Goal: Information Seeking & Learning: Learn about a topic

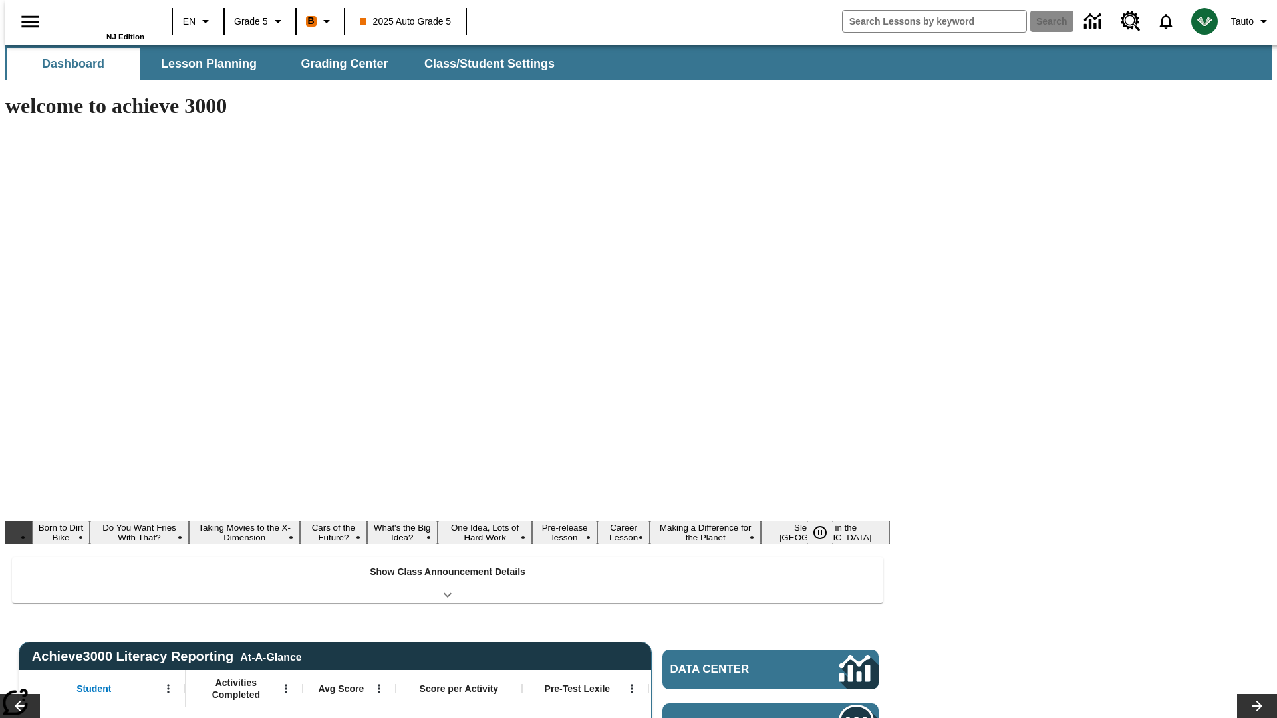
type input "-1"
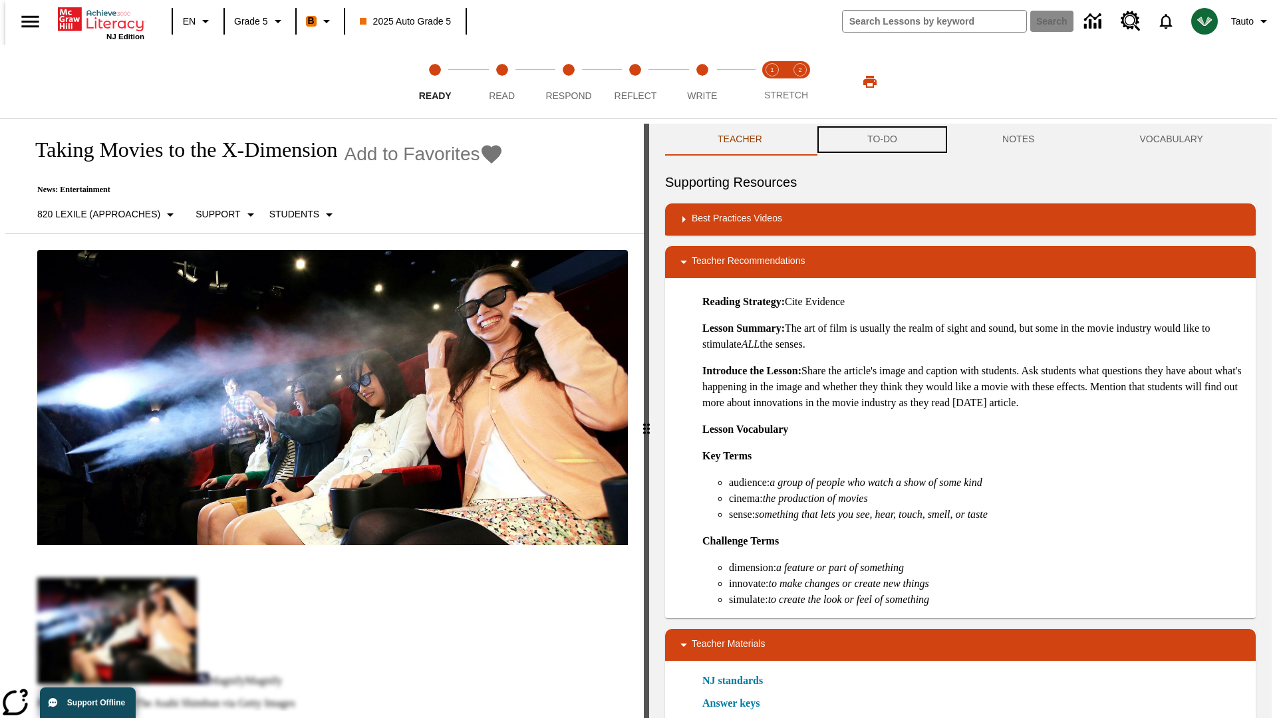
click at [881, 140] on button "TO-DO" at bounding box center [882, 140] width 135 height 32
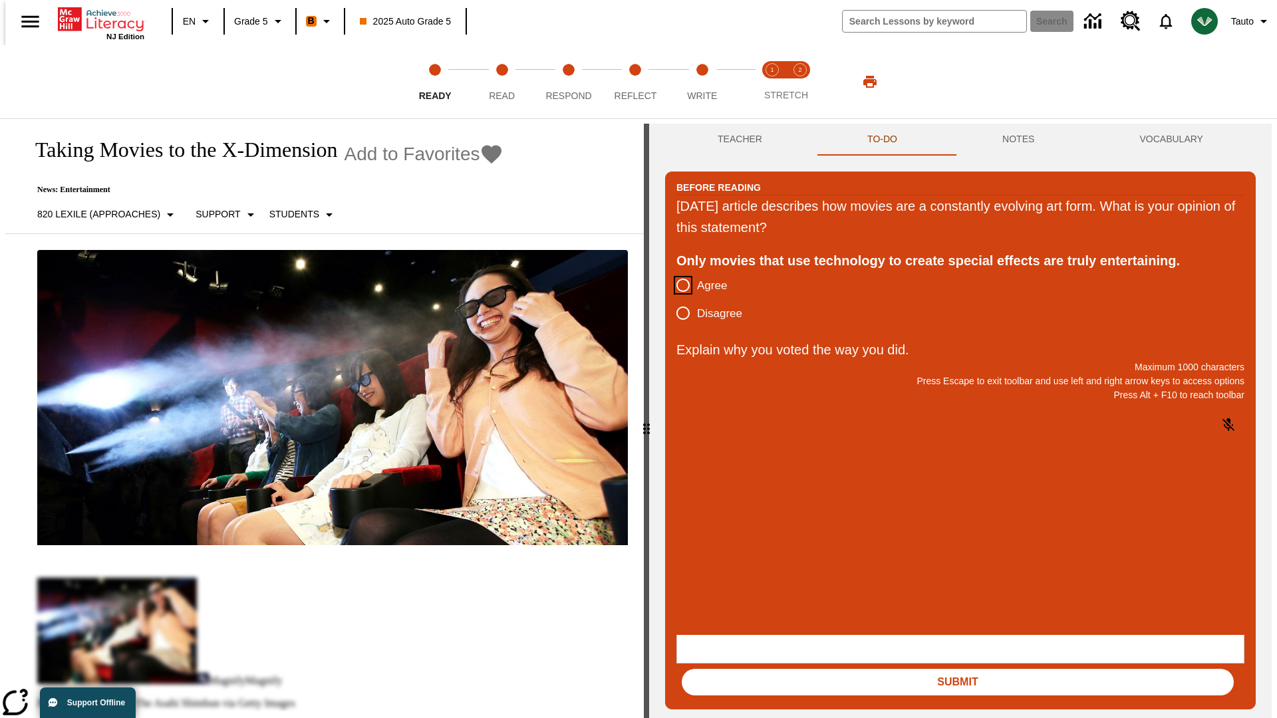
click at [678, 286] on input "Agree" at bounding box center [683, 285] width 28 height 28
radio input "true"
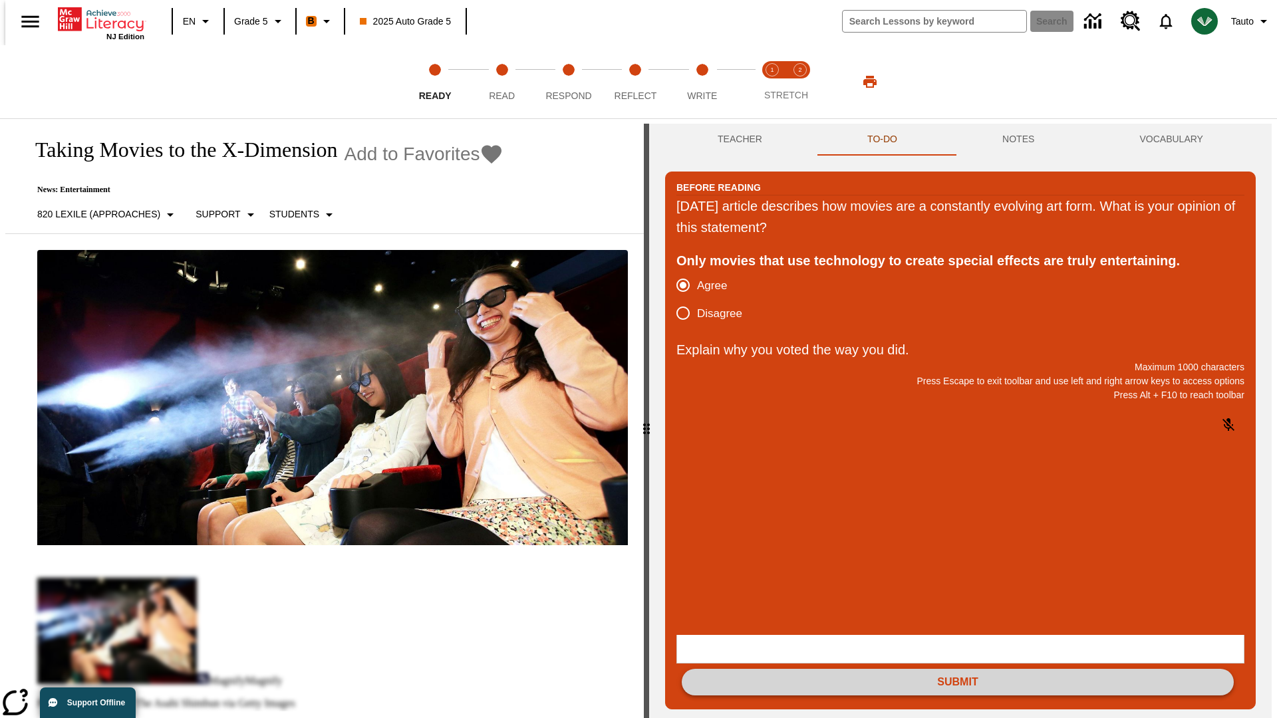
click at [958, 669] on button "Submit" at bounding box center [958, 682] width 552 height 27
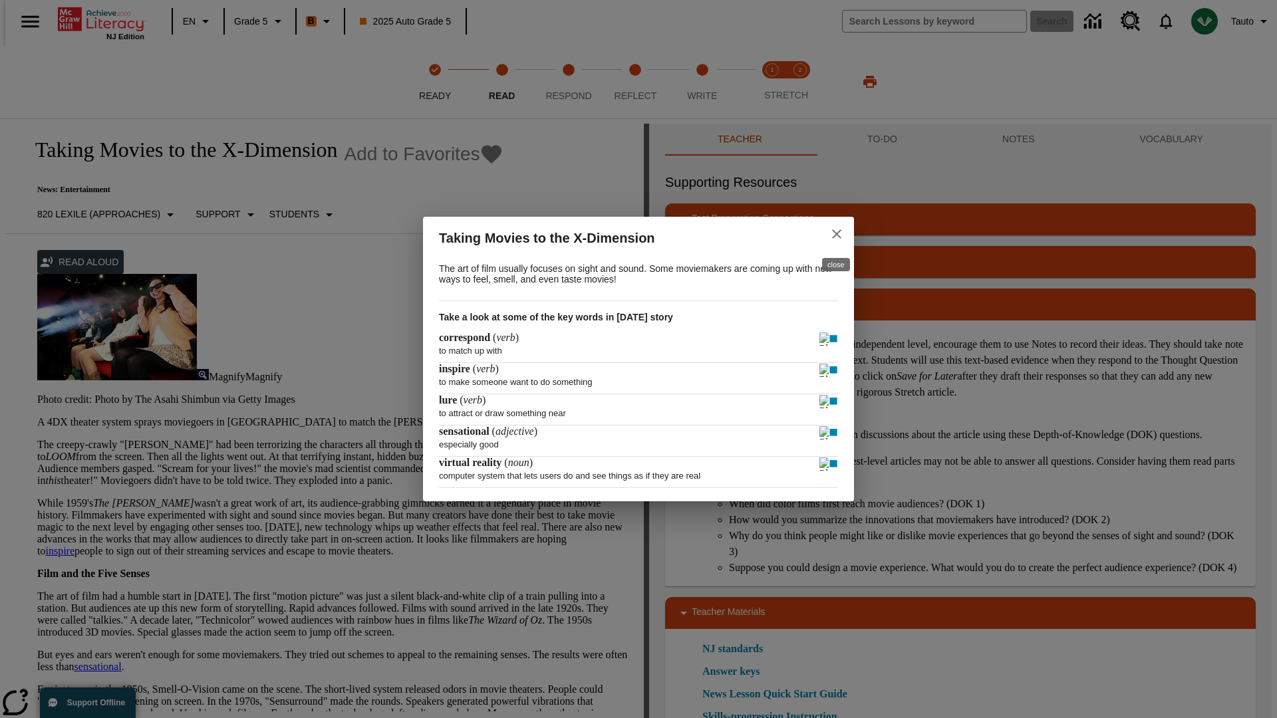
click at [837, 232] on icon "close" at bounding box center [836, 233] width 9 height 9
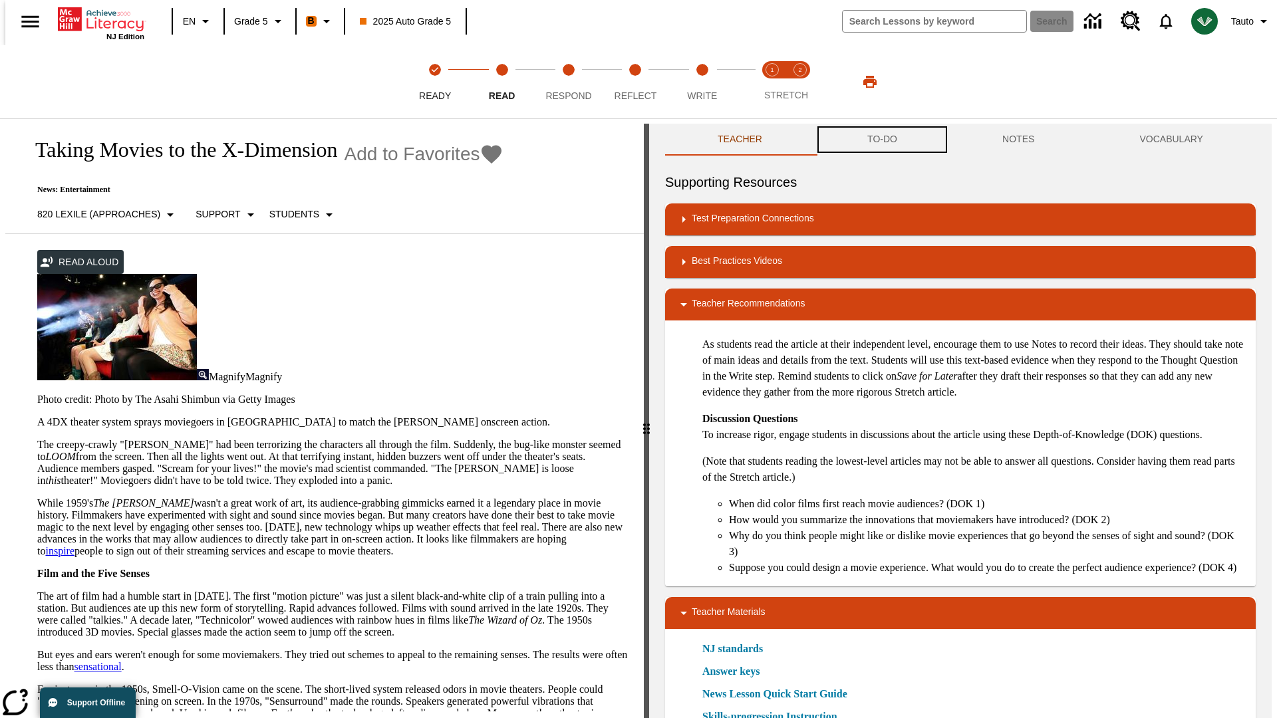
scroll to position [1, 0]
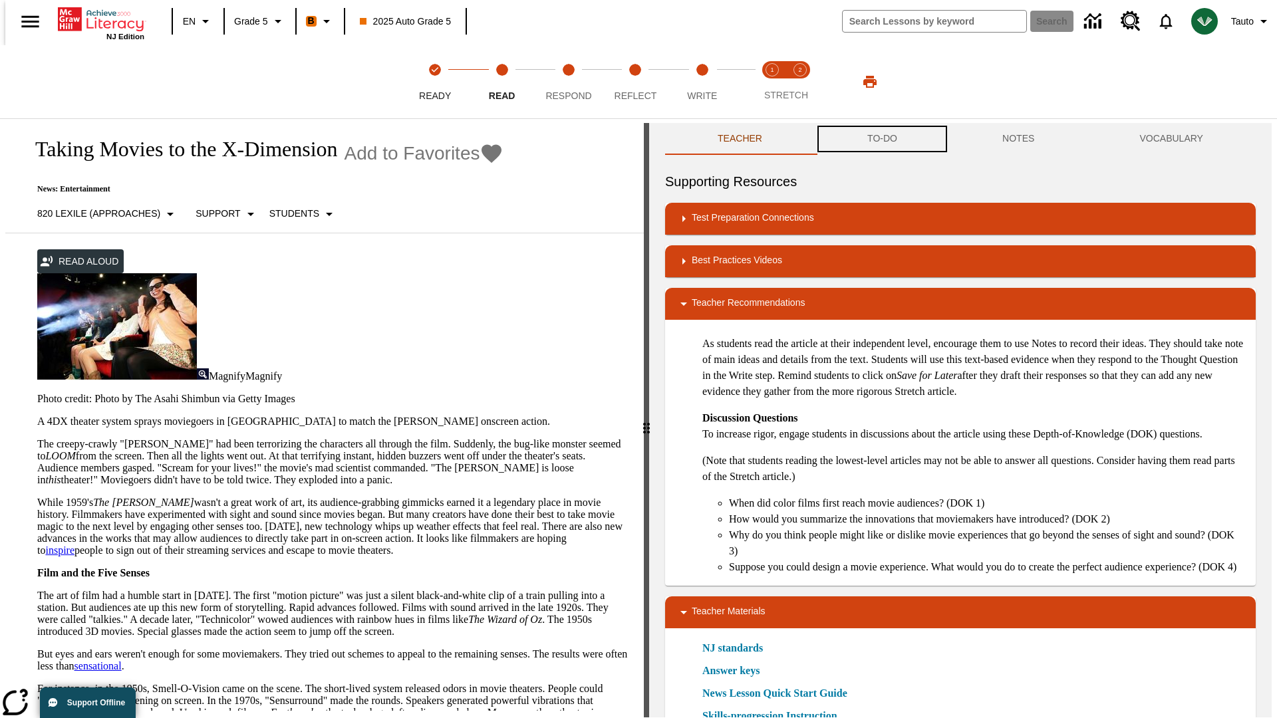
click at [881, 140] on button "TO-DO" at bounding box center [882, 139] width 135 height 32
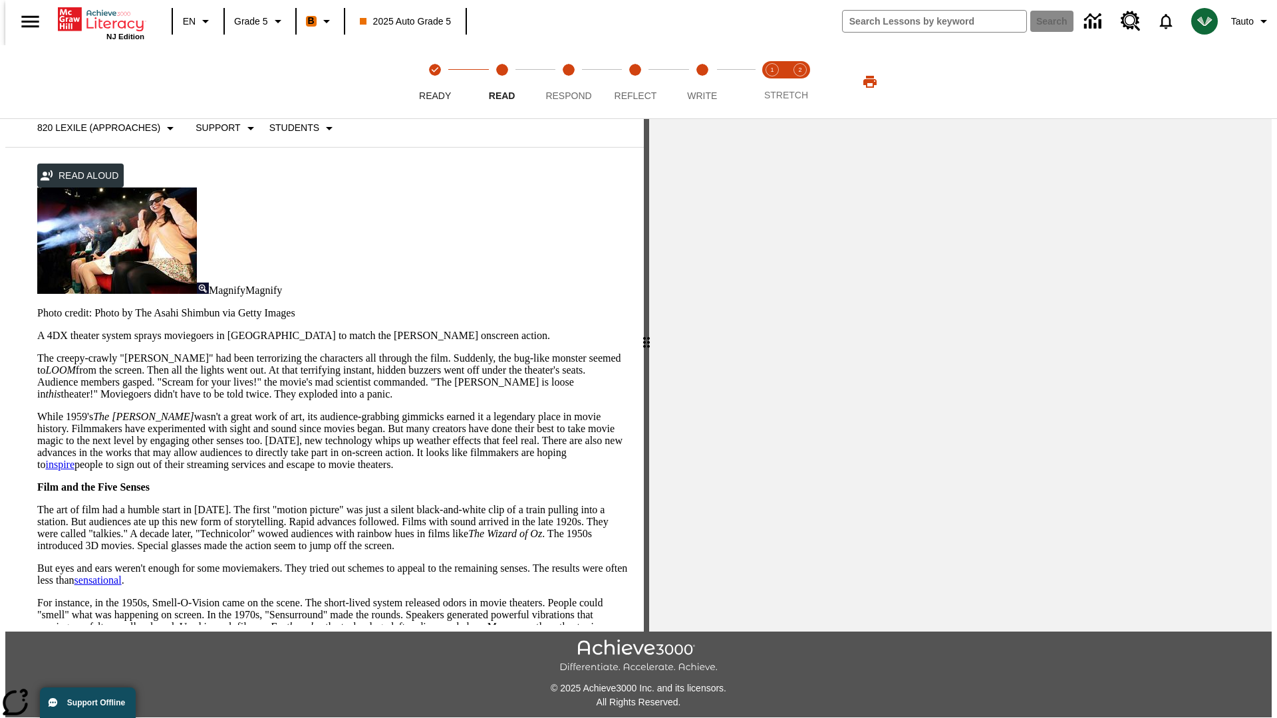
scroll to position [304, 0]
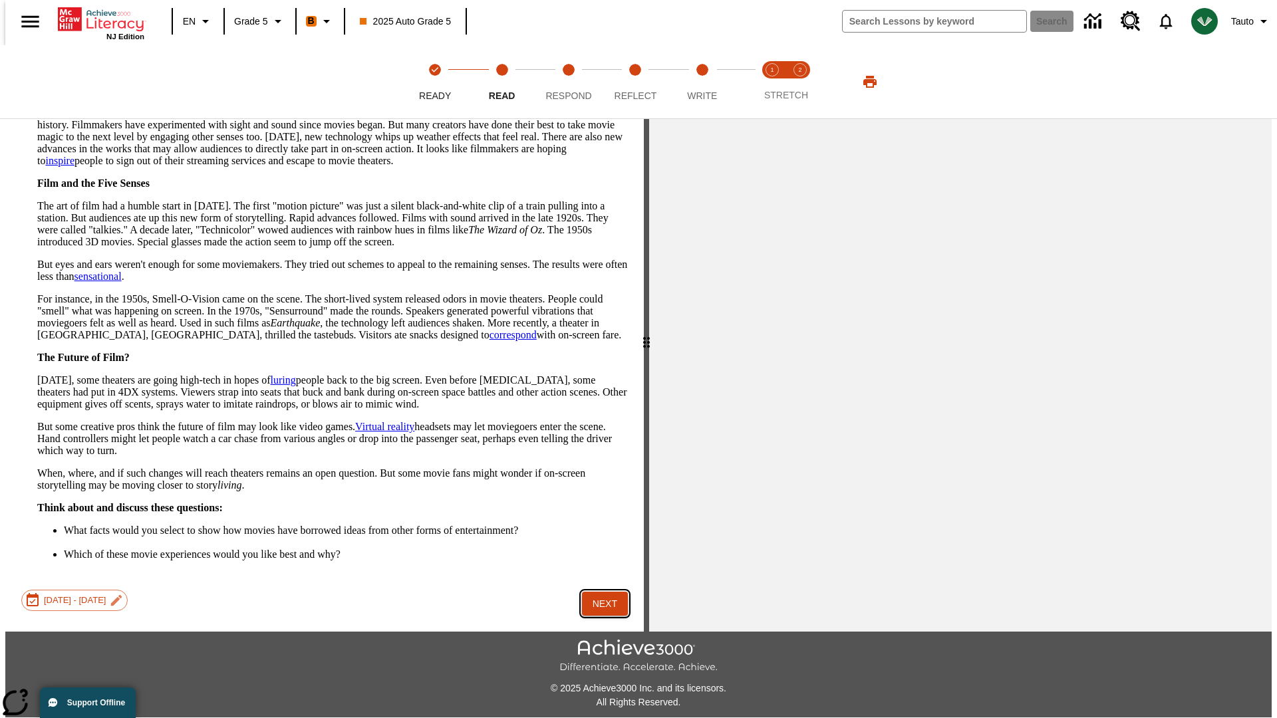
click at [600, 592] on button "Next" at bounding box center [605, 604] width 46 height 25
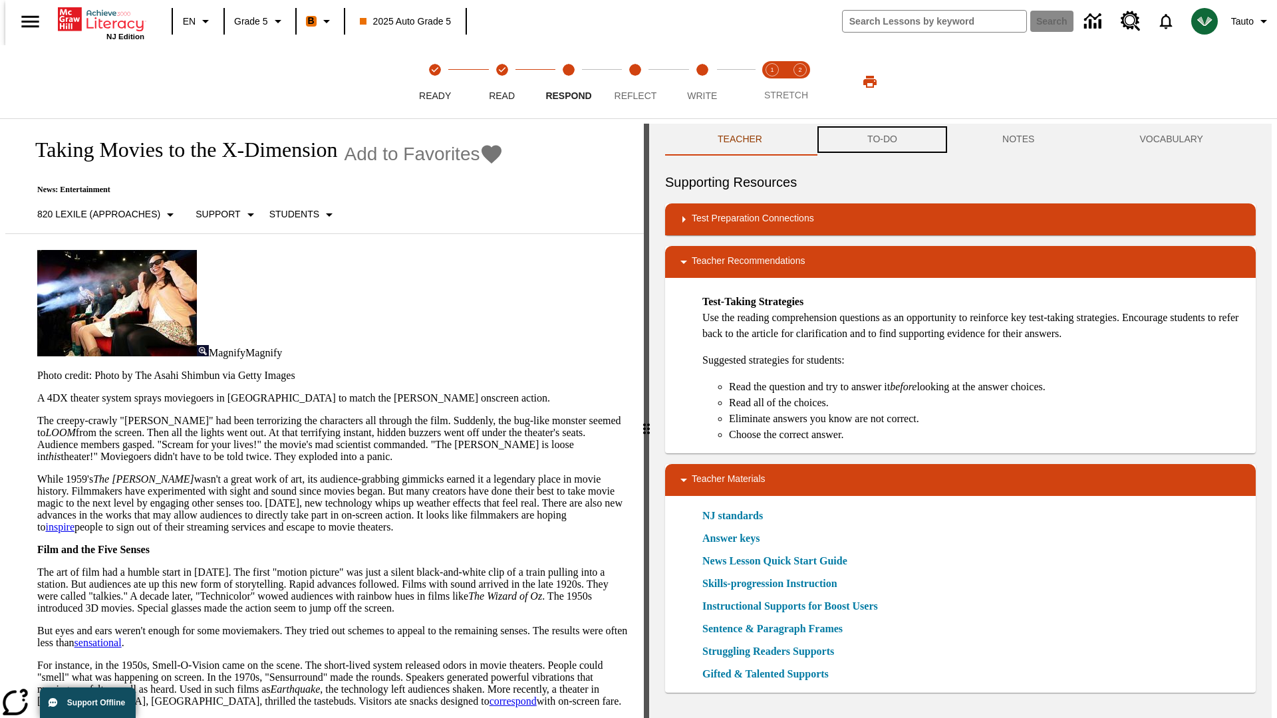
scroll to position [1, 0]
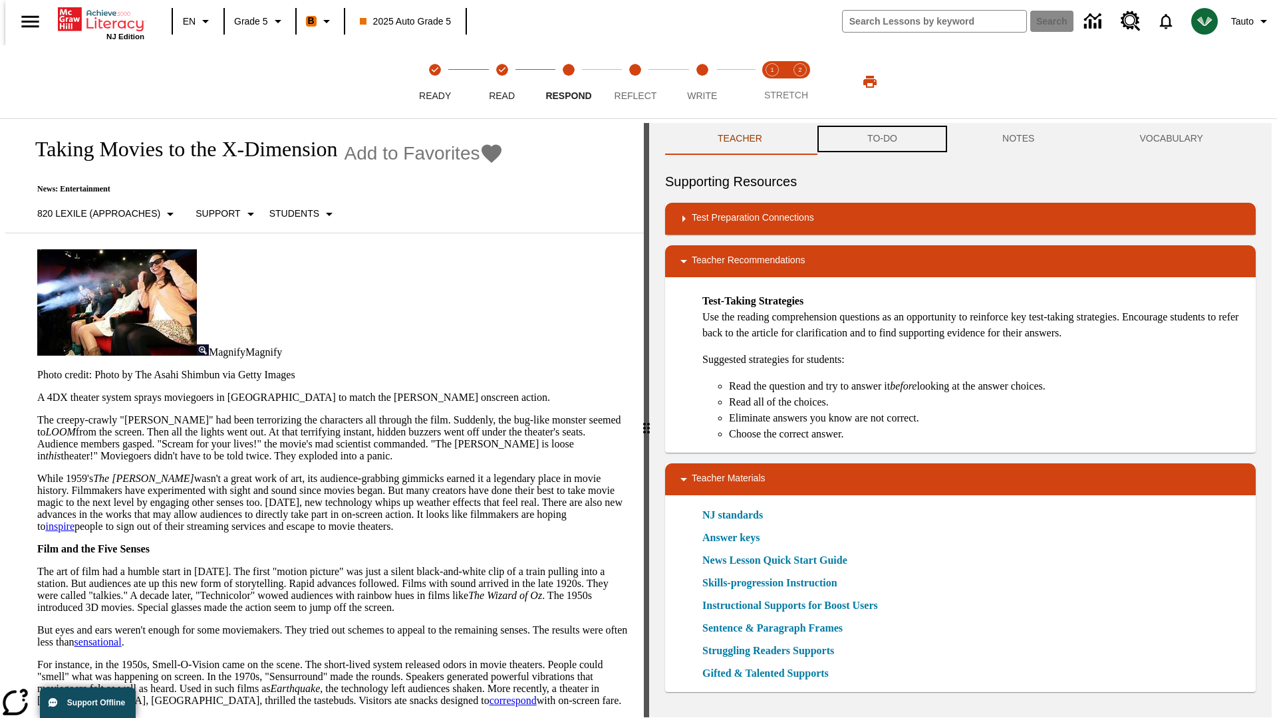
click at [881, 140] on button "TO-DO" at bounding box center [882, 139] width 135 height 32
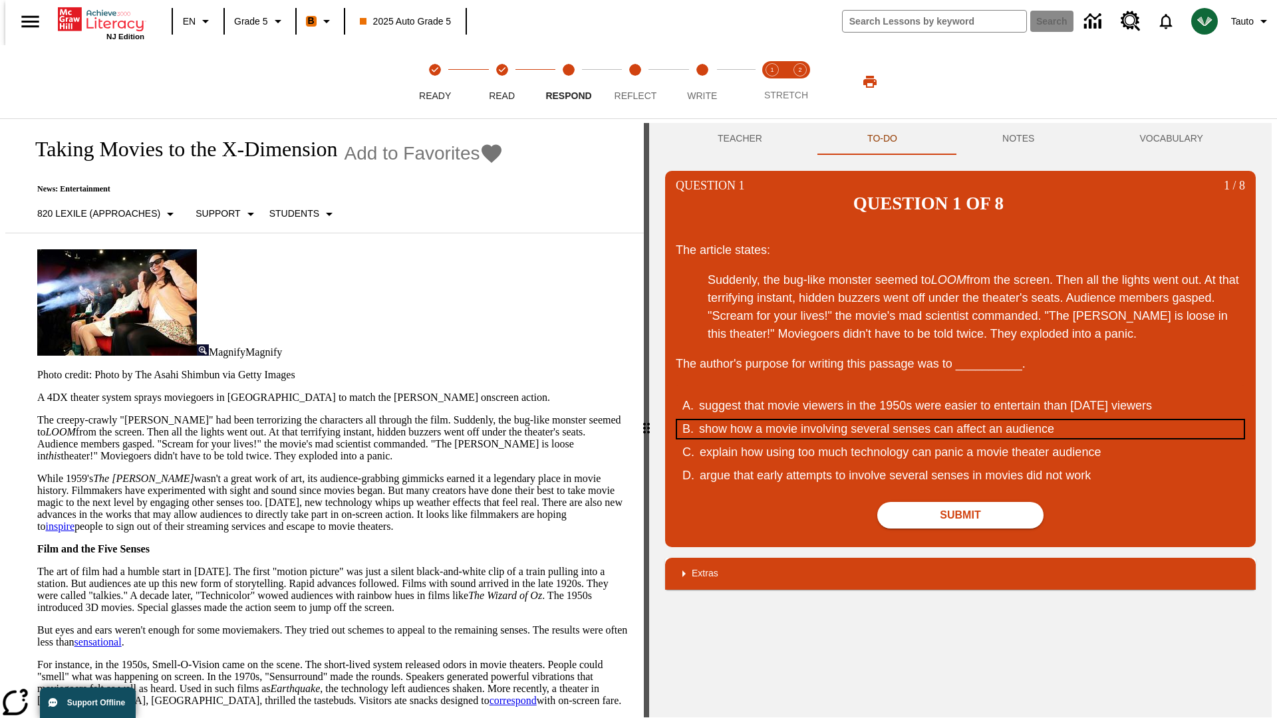
click at [960, 420] on div "show how a movie involving several senses can affect an audience" at bounding box center [951, 429] width 505 height 18
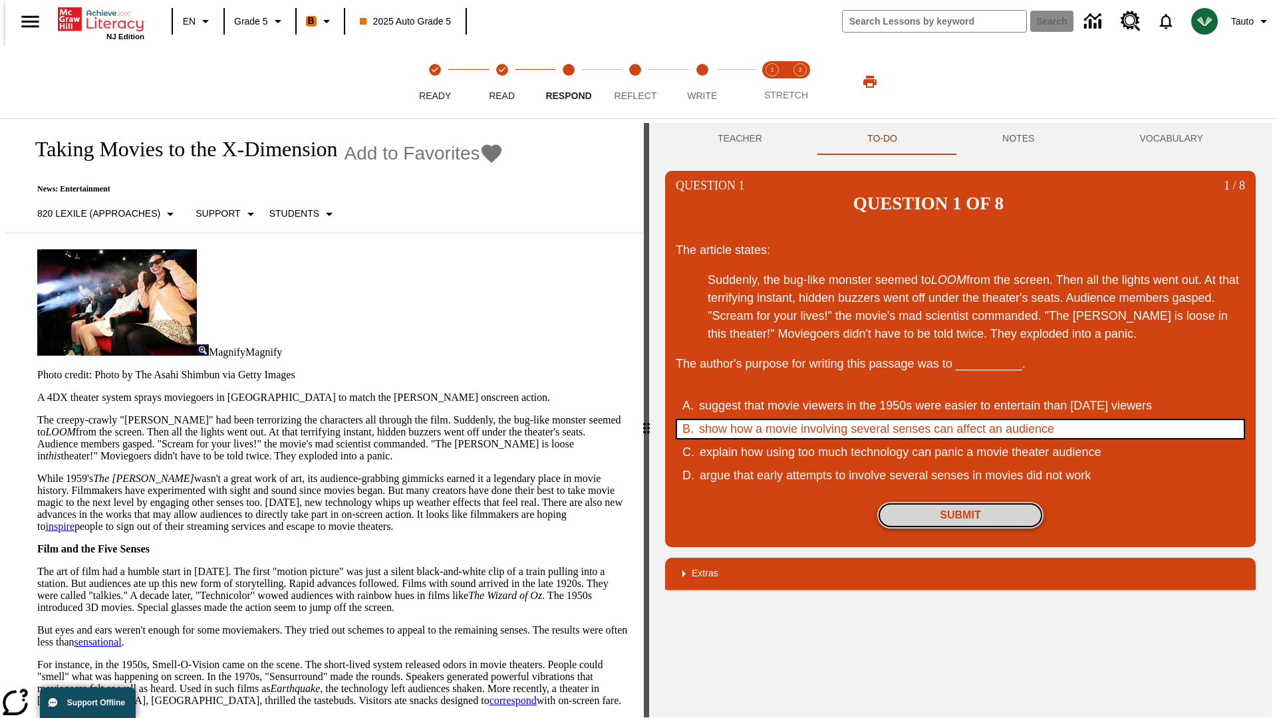
click at [960, 502] on button "Submit" at bounding box center [960, 515] width 166 height 27
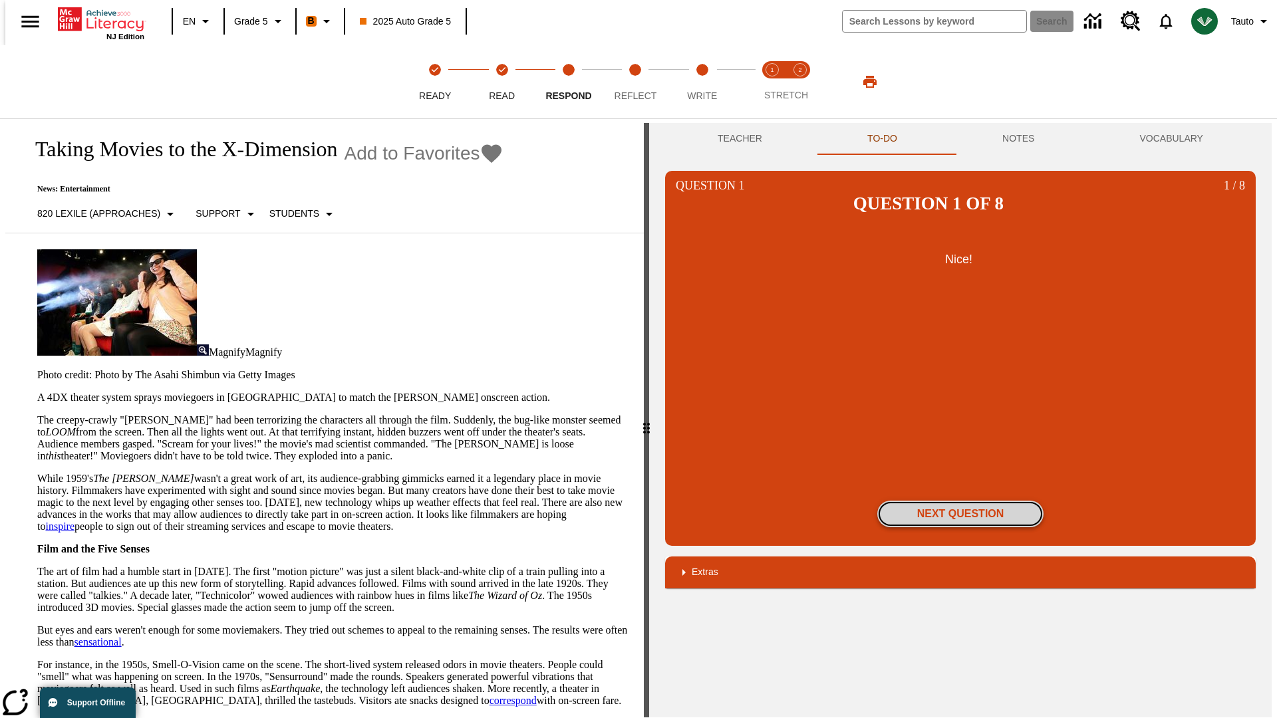
click at [960, 501] on button "Next Question" at bounding box center [960, 514] width 166 height 27
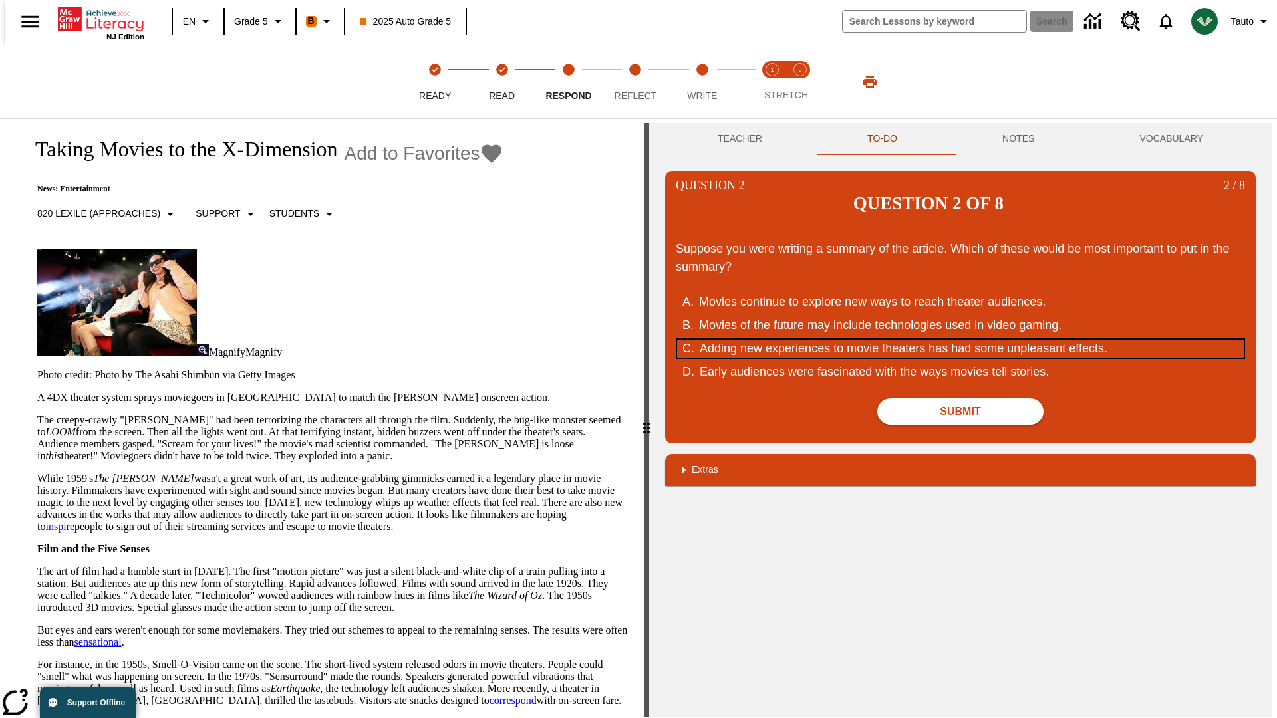
click at [960, 340] on div "Adding new experiences to movie theaters has had some unpleasant effects." at bounding box center [952, 349] width 505 height 18
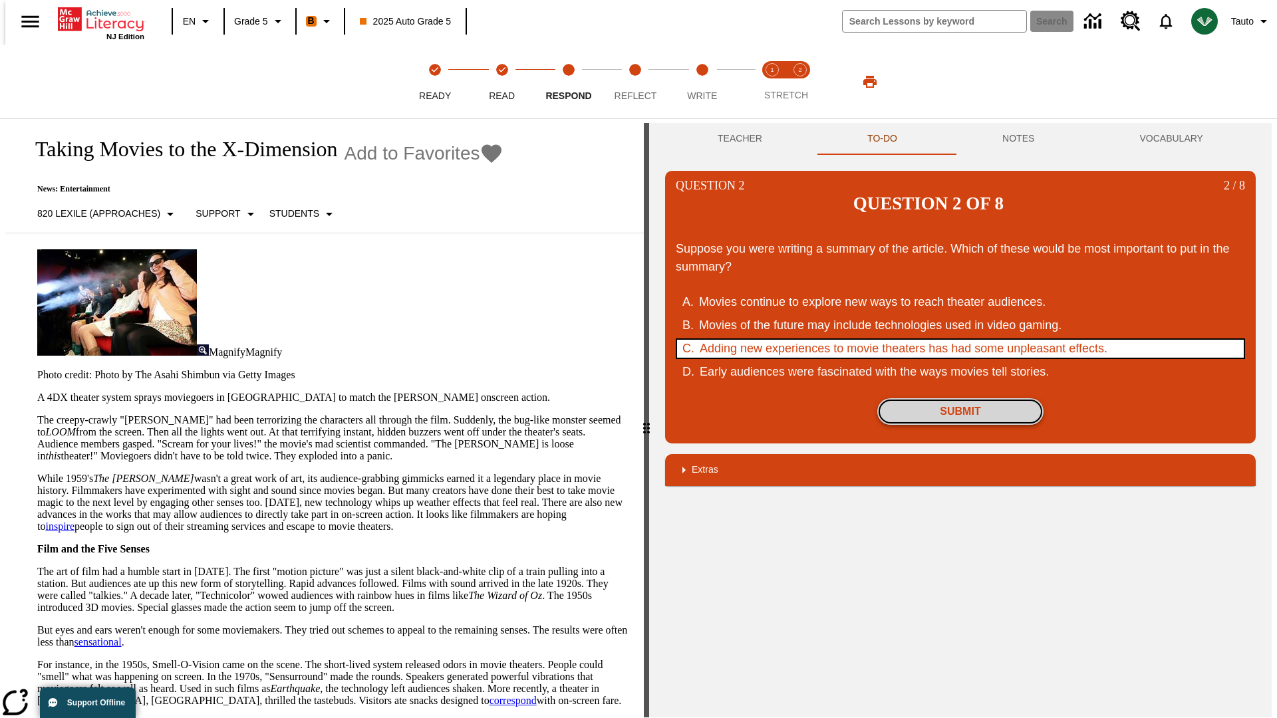
click at [960, 398] on button "Submit" at bounding box center [960, 411] width 166 height 27
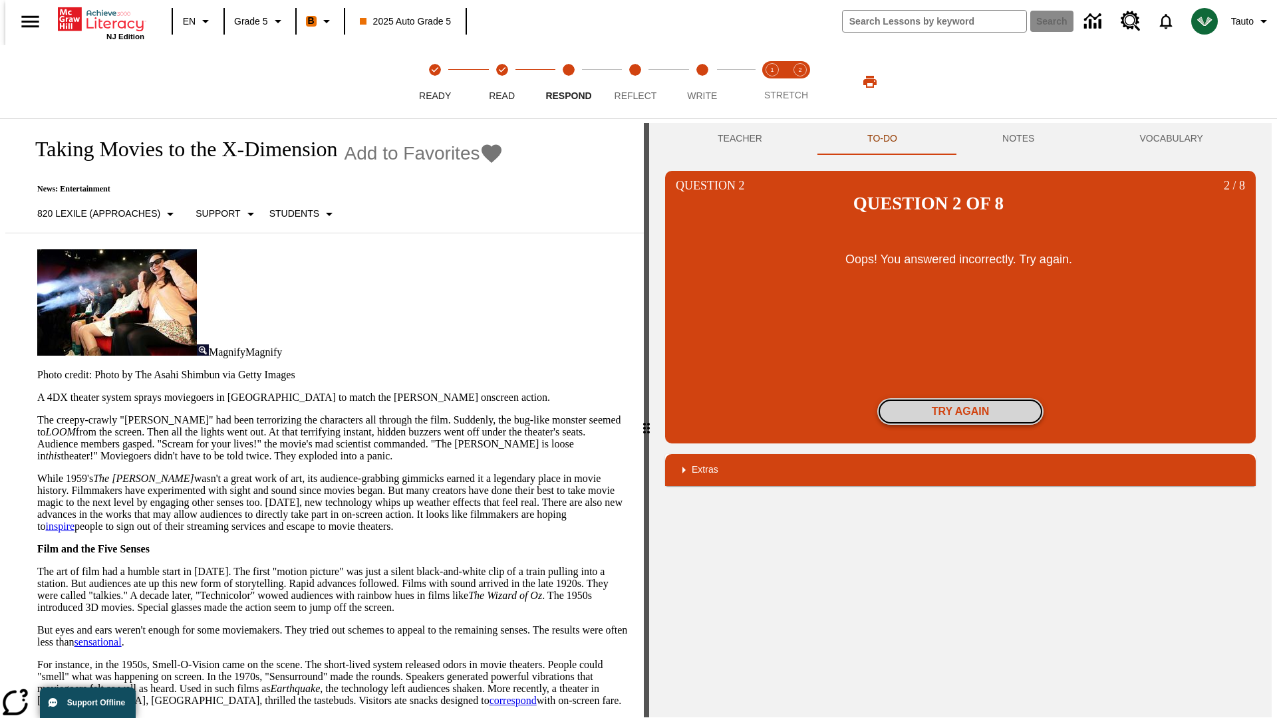
click at [960, 398] on button "Try again" at bounding box center [960, 411] width 166 height 27
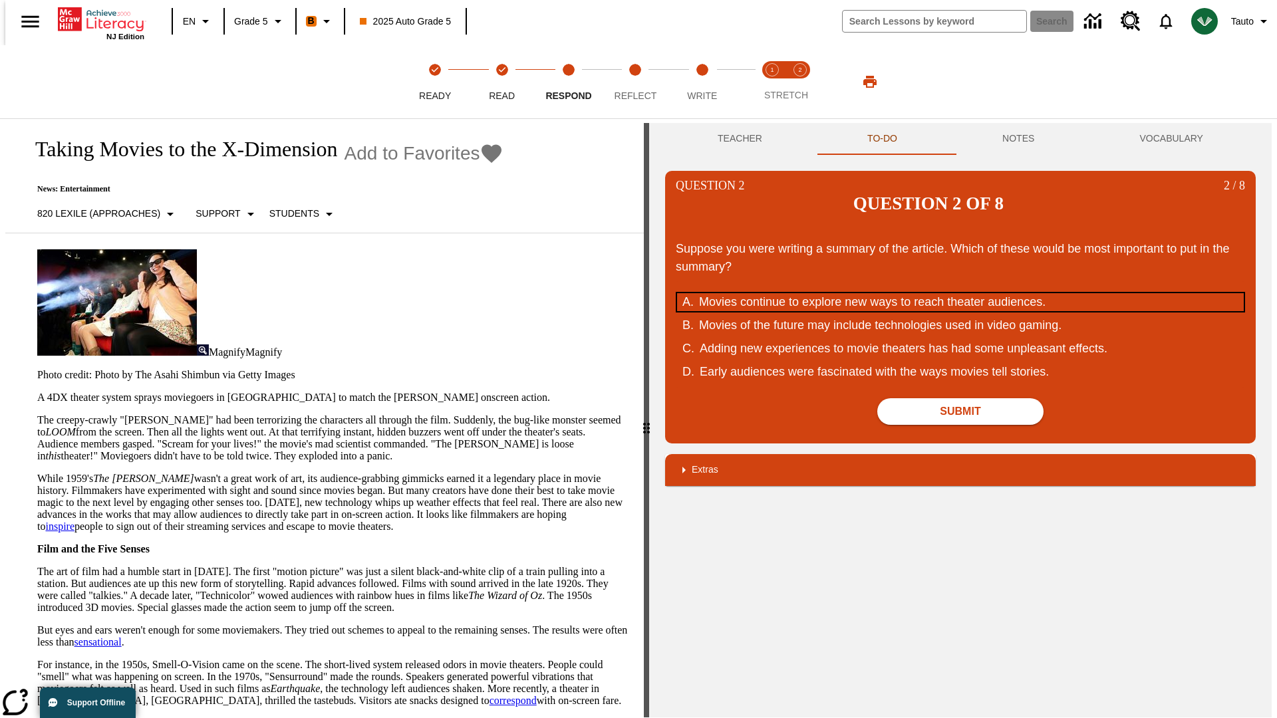
click at [960, 293] on div "Movies continue to explore new ways to reach theater audiences." at bounding box center [951, 302] width 505 height 18
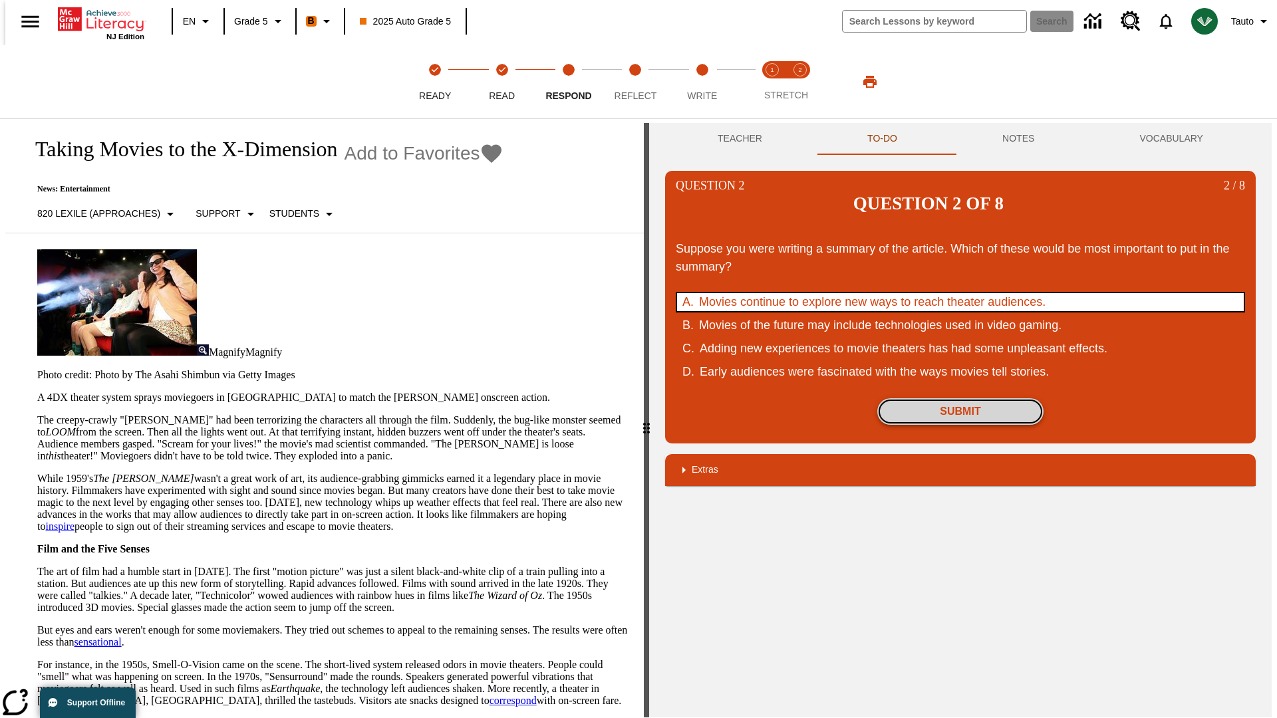
click at [960, 398] on button "Submit" at bounding box center [960, 411] width 166 height 27
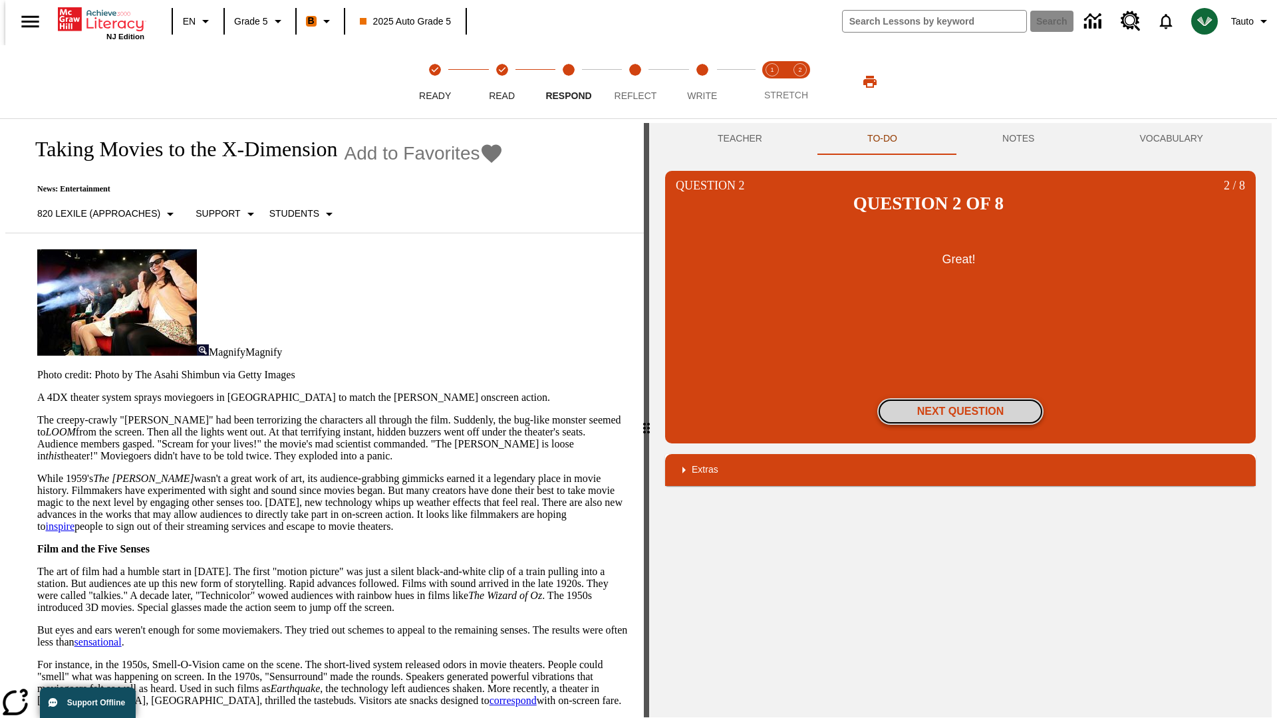
click at [960, 398] on button "Next Question" at bounding box center [960, 411] width 166 height 27
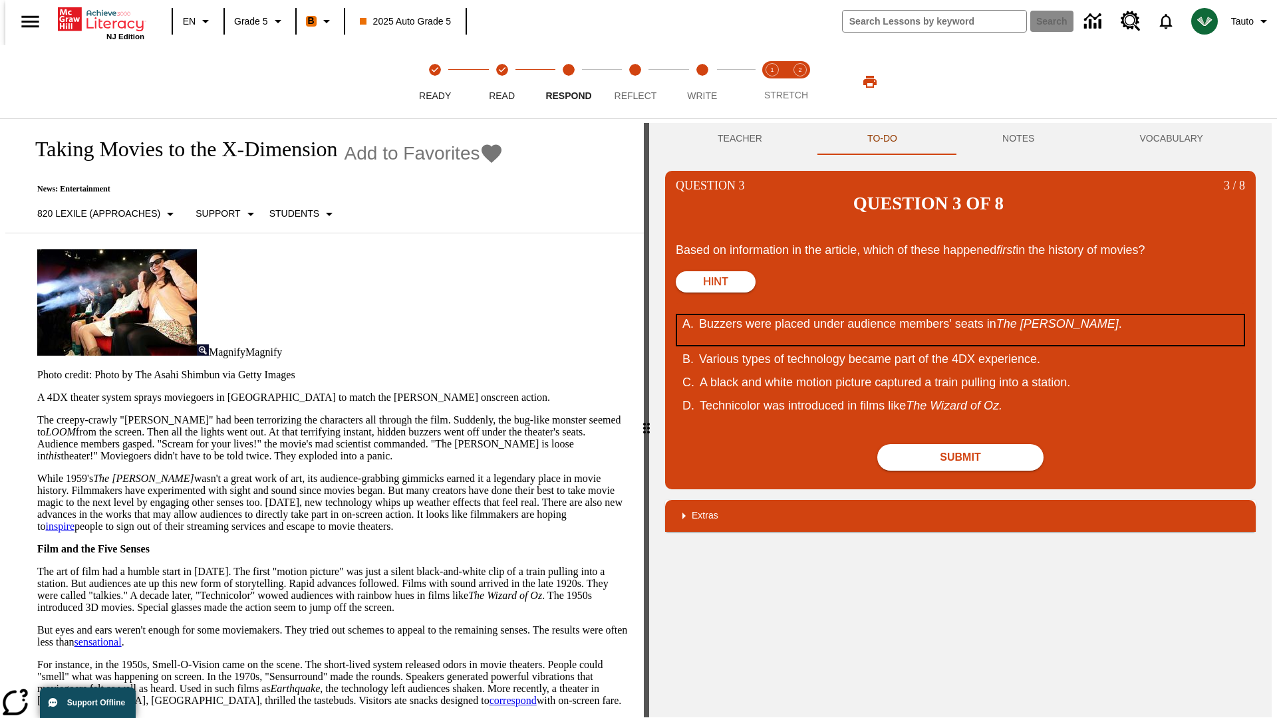
click at [960, 315] on div "Buzzers were placed under audience members' seats in The Tingler ." at bounding box center [951, 330] width 505 height 30
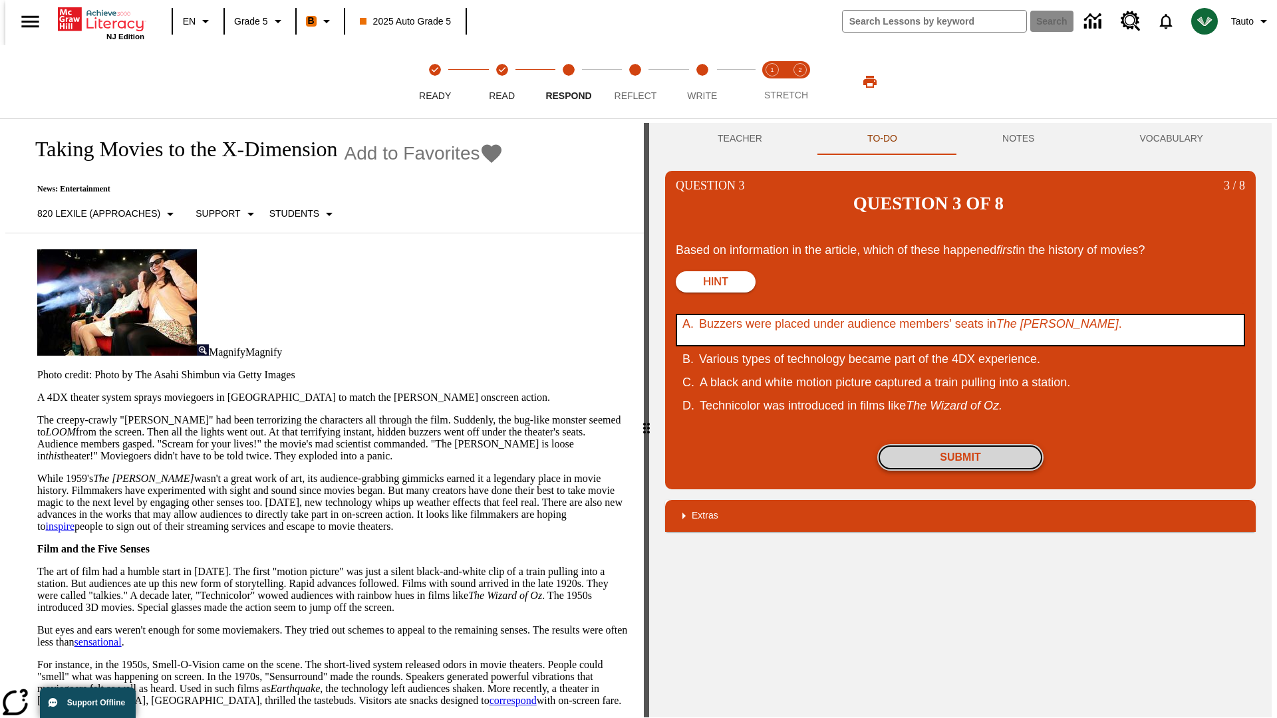
click at [960, 444] on button "Submit" at bounding box center [960, 457] width 166 height 27
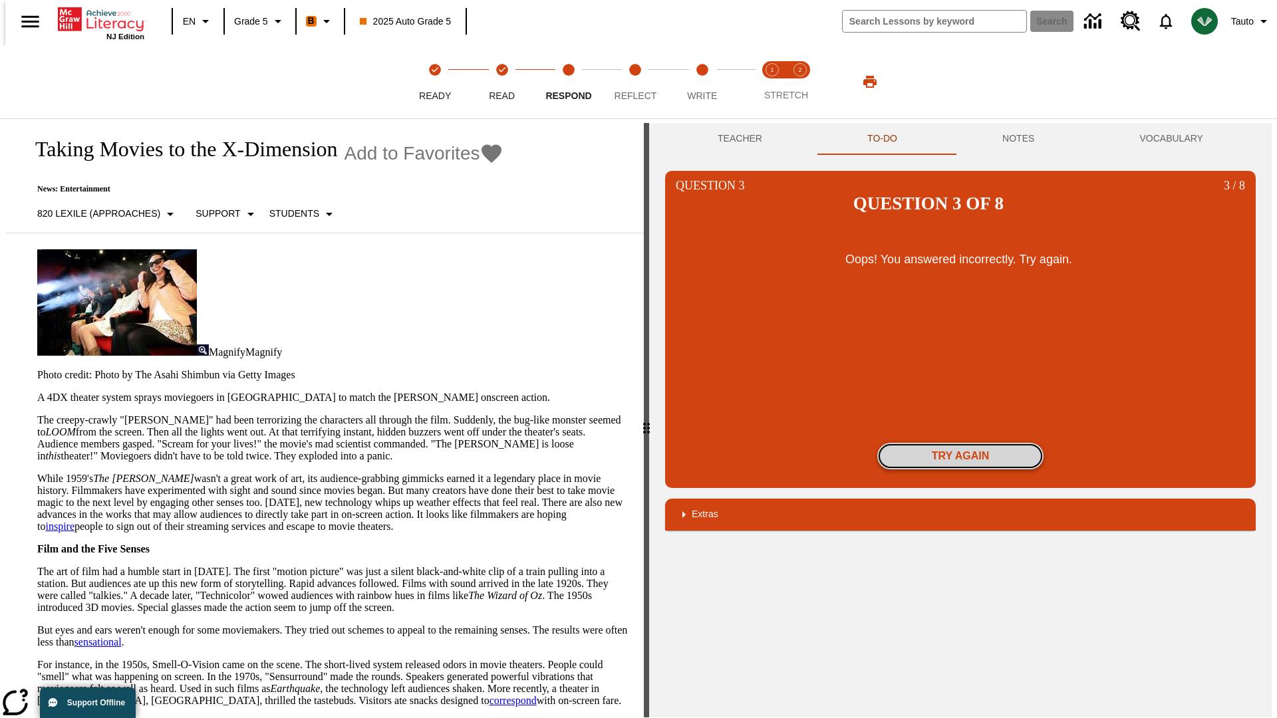
click at [960, 443] on button "Try again" at bounding box center [960, 456] width 166 height 27
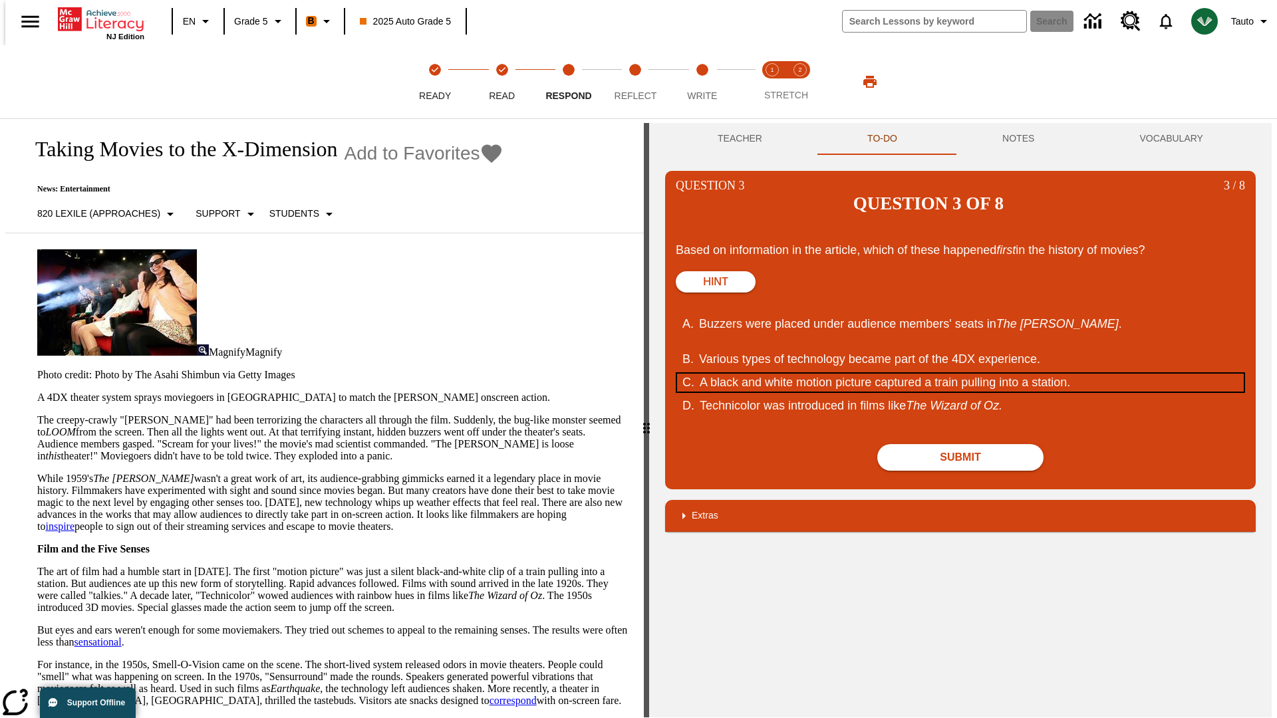
click at [960, 374] on div "A black and white motion picture captured a train pulling into a station." at bounding box center [952, 383] width 505 height 18
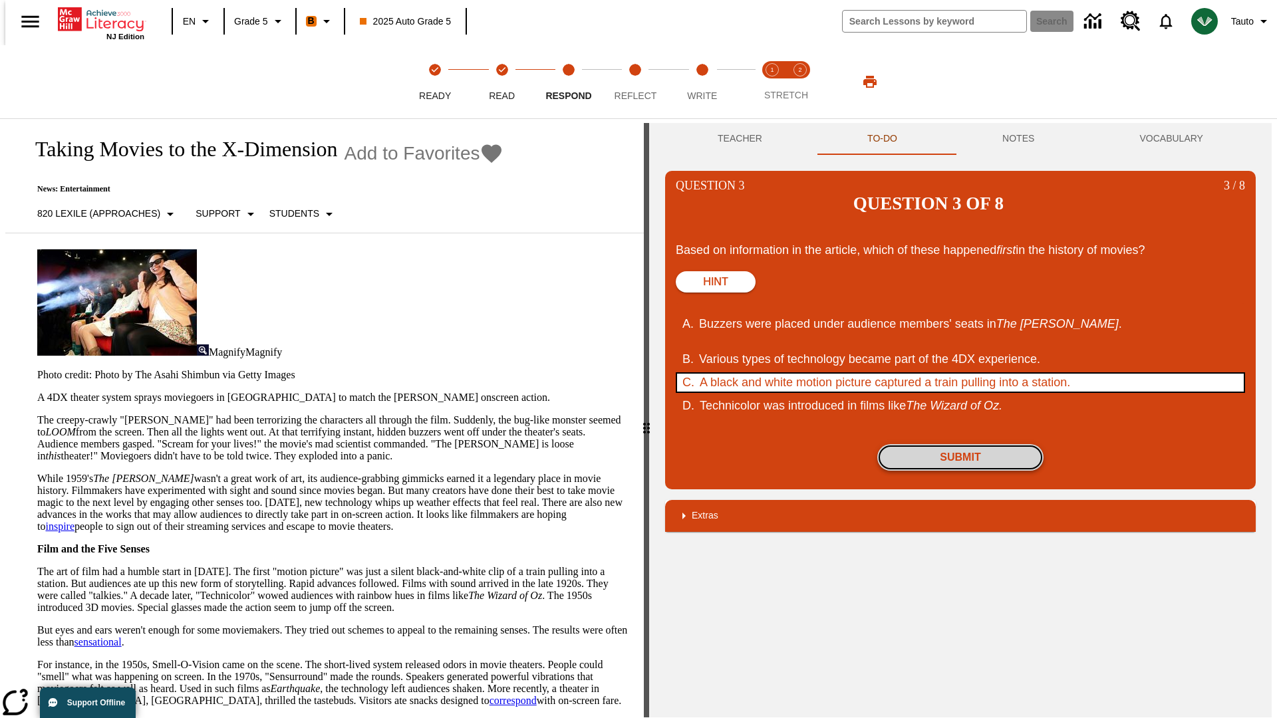
click at [960, 444] on button "Submit" at bounding box center [960, 457] width 166 height 27
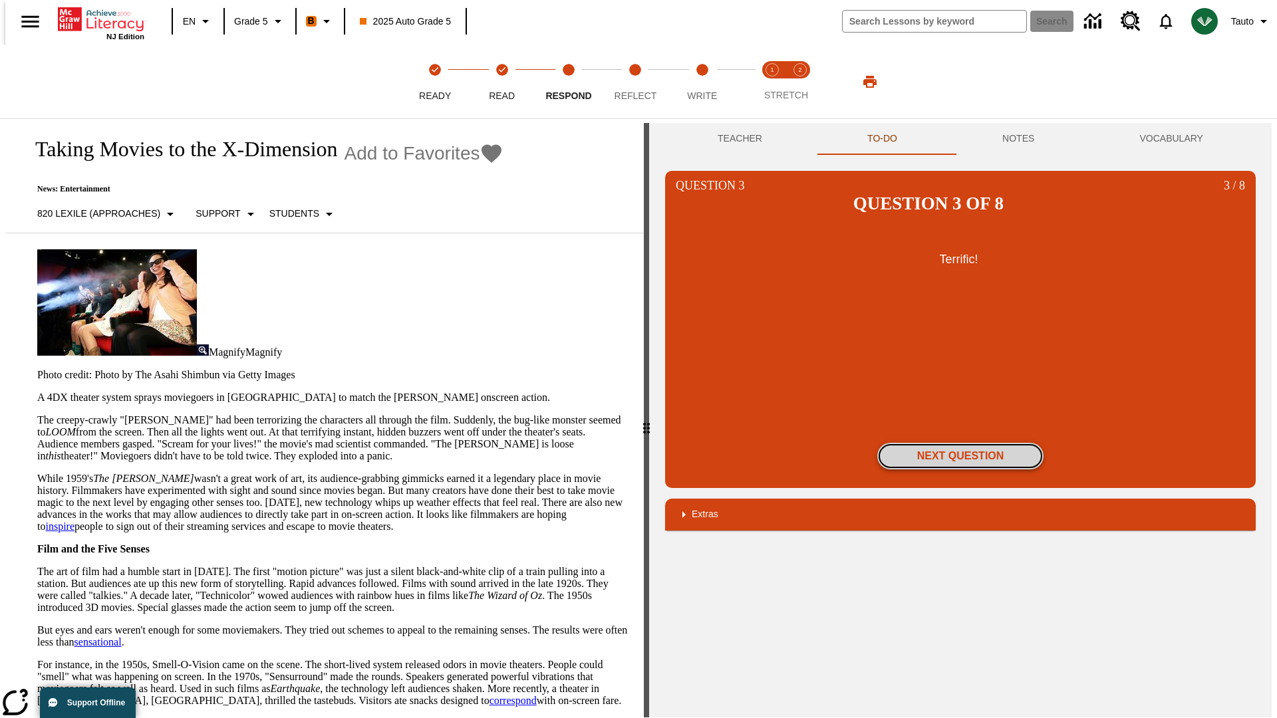
click at [960, 443] on button "Next Question" at bounding box center [960, 456] width 166 height 27
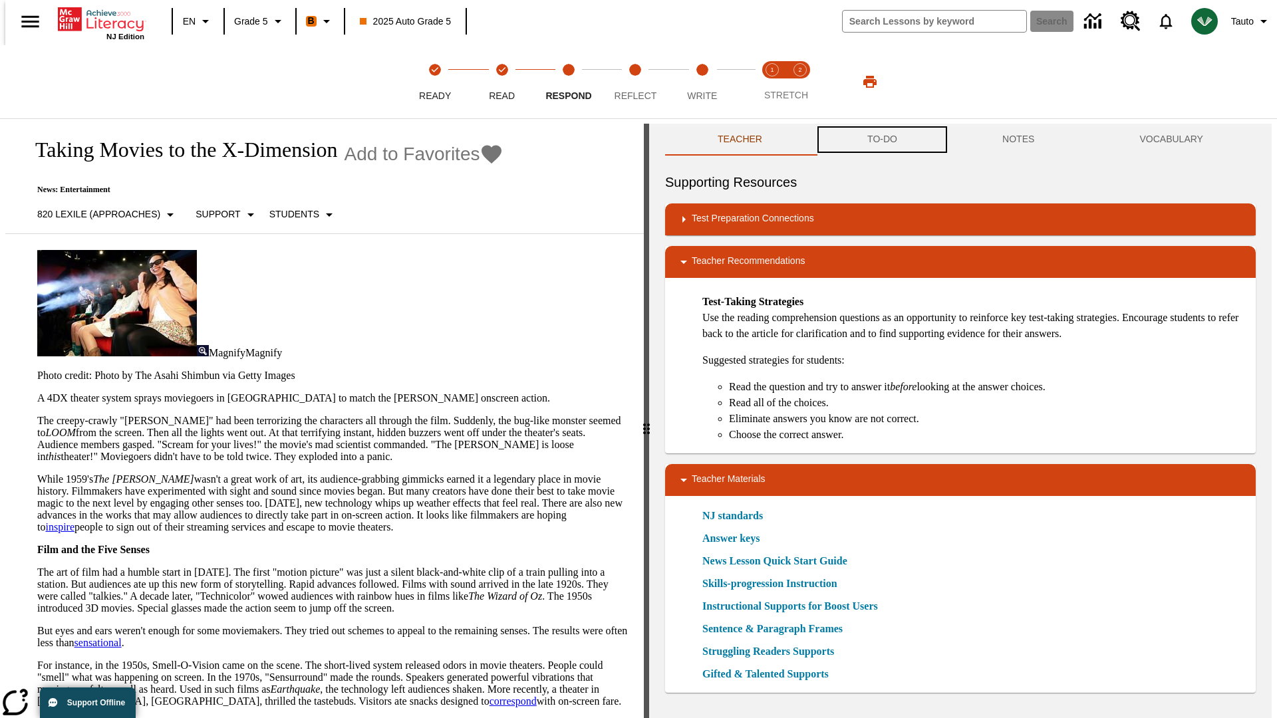
click at [881, 140] on button "TO-DO" at bounding box center [882, 140] width 135 height 32
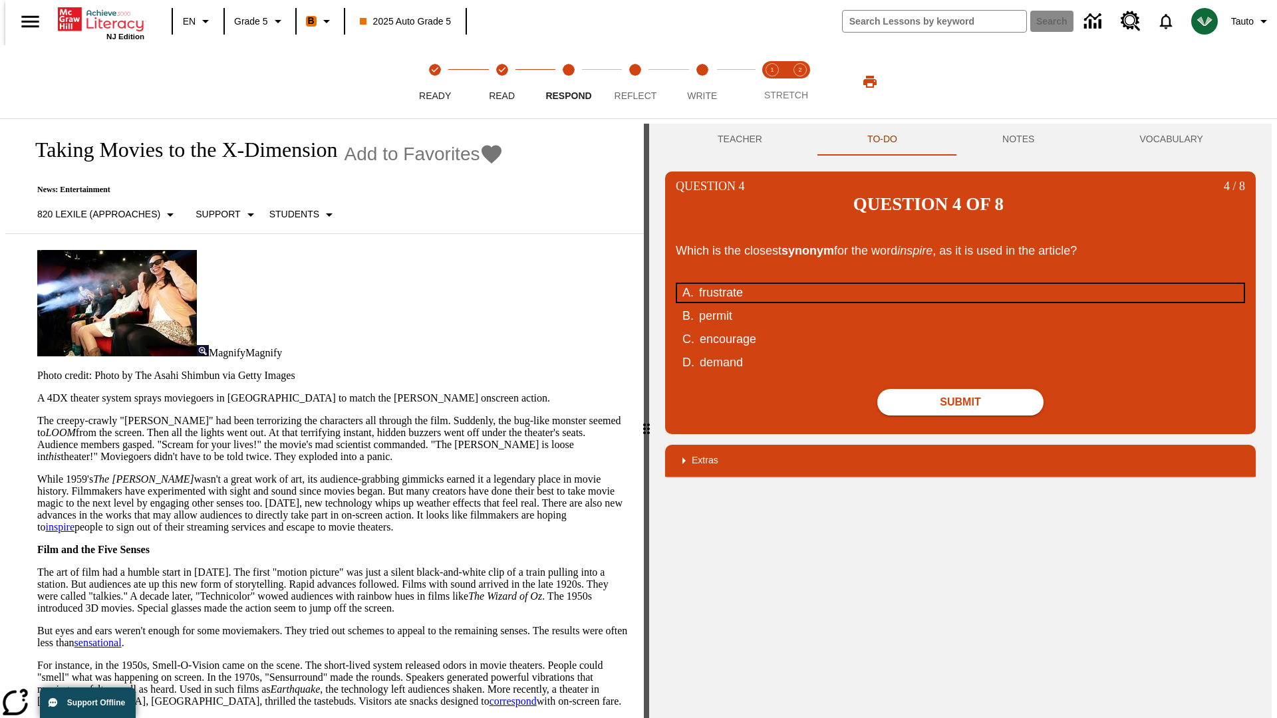
click at [960, 284] on div "frustrate" at bounding box center [951, 293] width 505 height 18
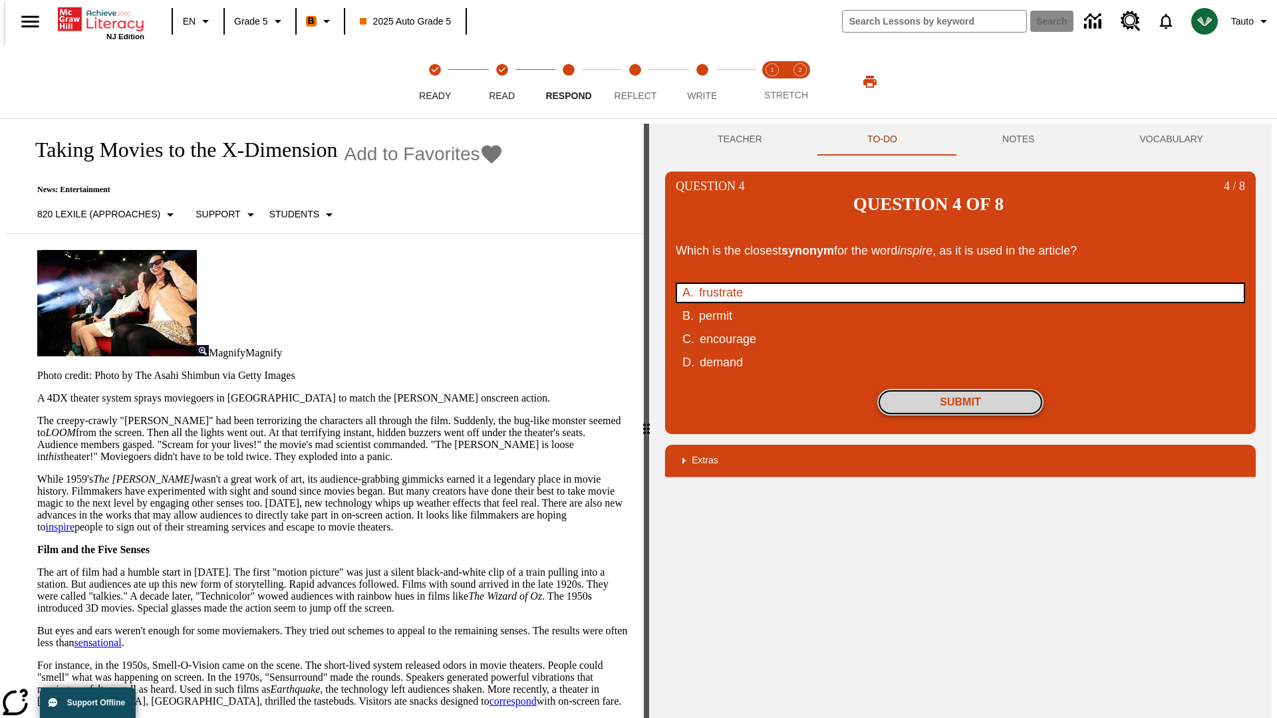
click at [960, 389] on button "Submit" at bounding box center [960, 402] width 166 height 27
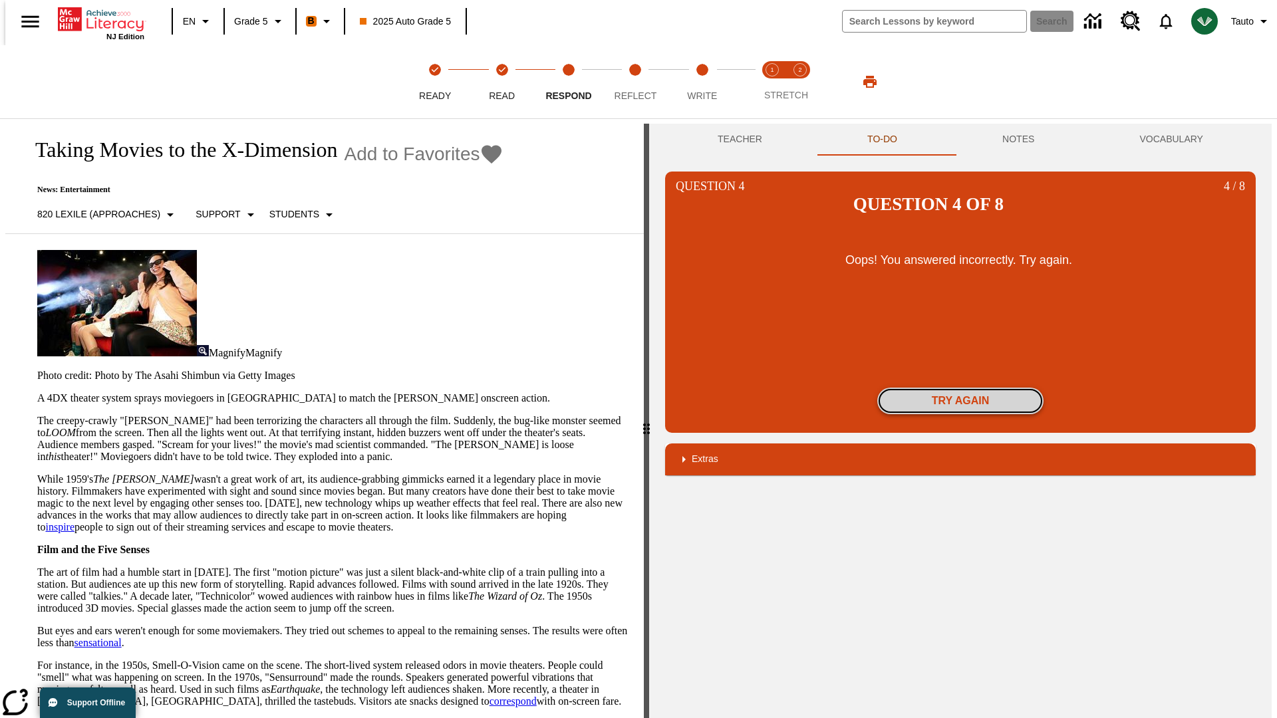
click at [960, 388] on button "Try again" at bounding box center [960, 401] width 166 height 27
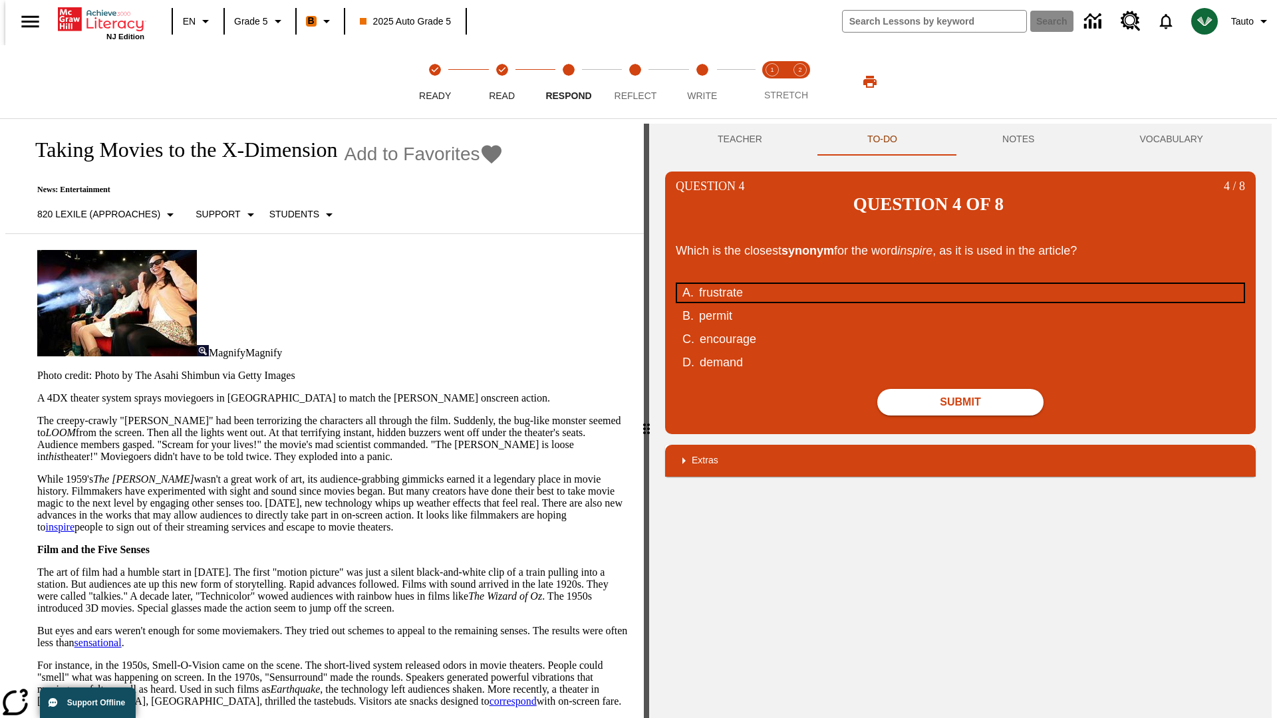
click at [960, 284] on div "frustrate" at bounding box center [951, 293] width 505 height 18
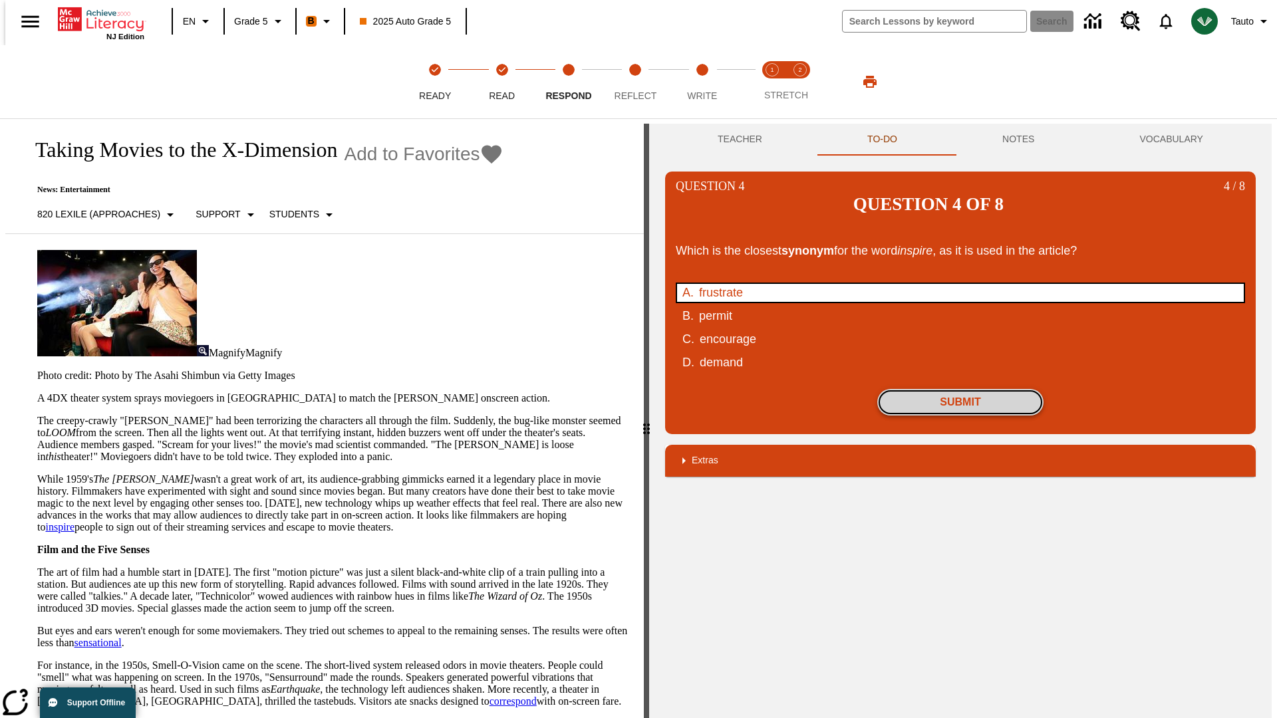
click at [960, 389] on button "Submit" at bounding box center [960, 402] width 166 height 27
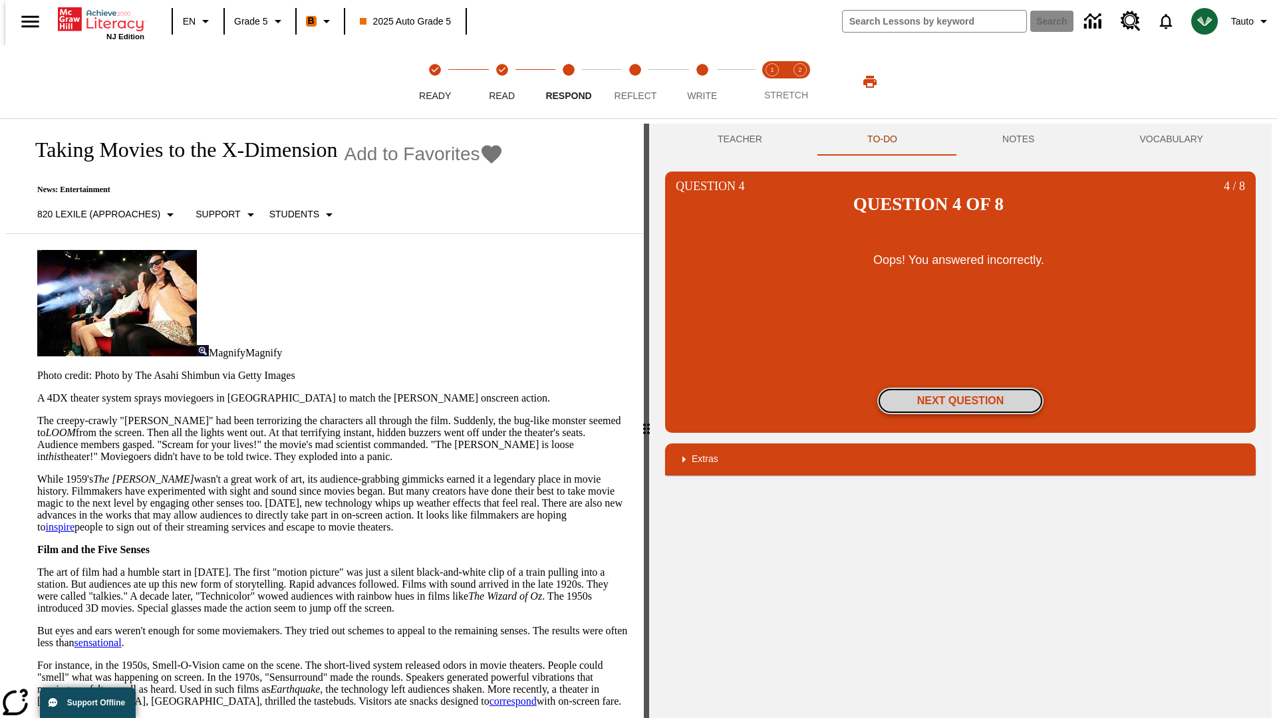
click at [960, 388] on button "Next Question" at bounding box center [960, 401] width 166 height 27
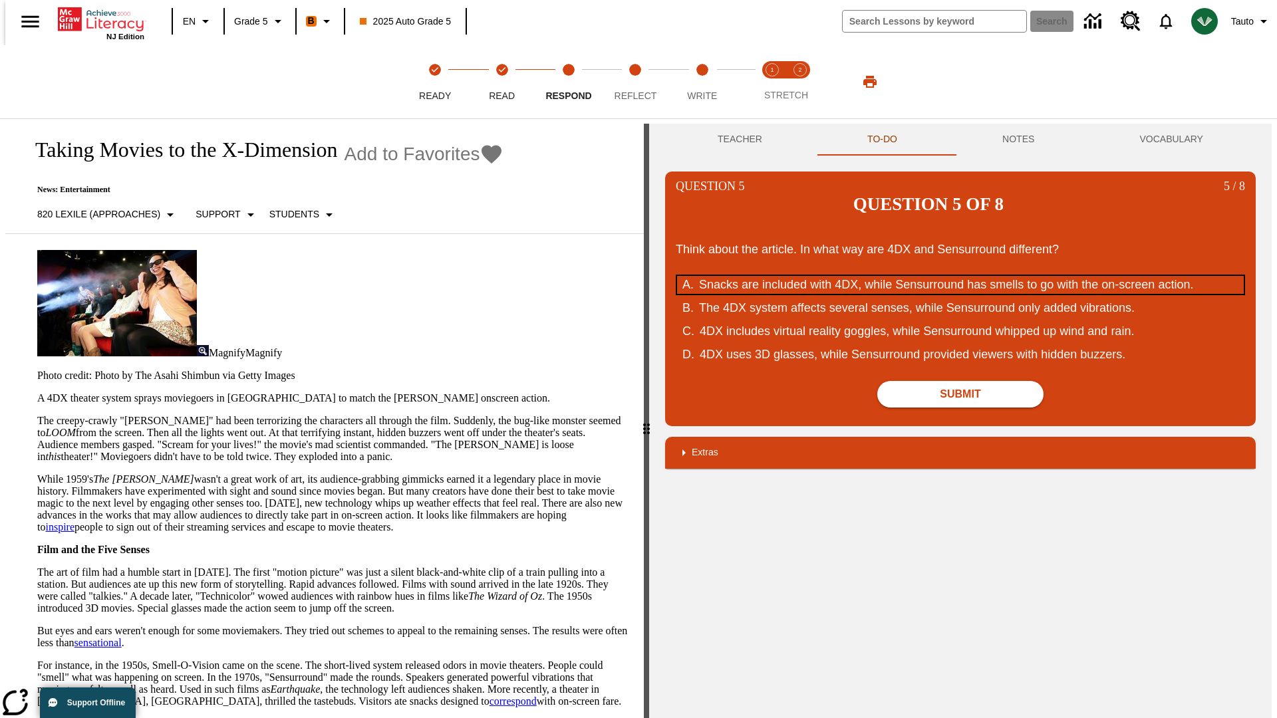
click at [960, 276] on div "Snacks are included with 4DX, while Sensurround has smells to go with the on-sc…" at bounding box center [951, 285] width 505 height 18
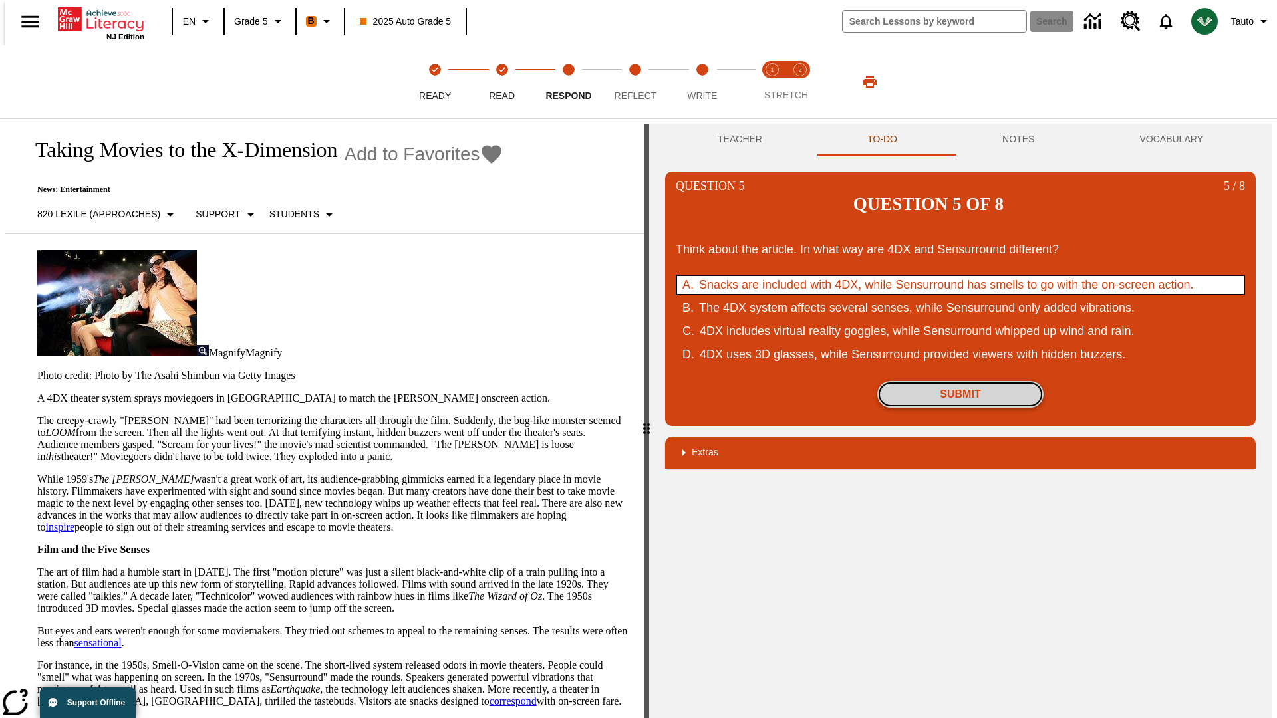
click at [960, 381] on button "Submit" at bounding box center [960, 394] width 166 height 27
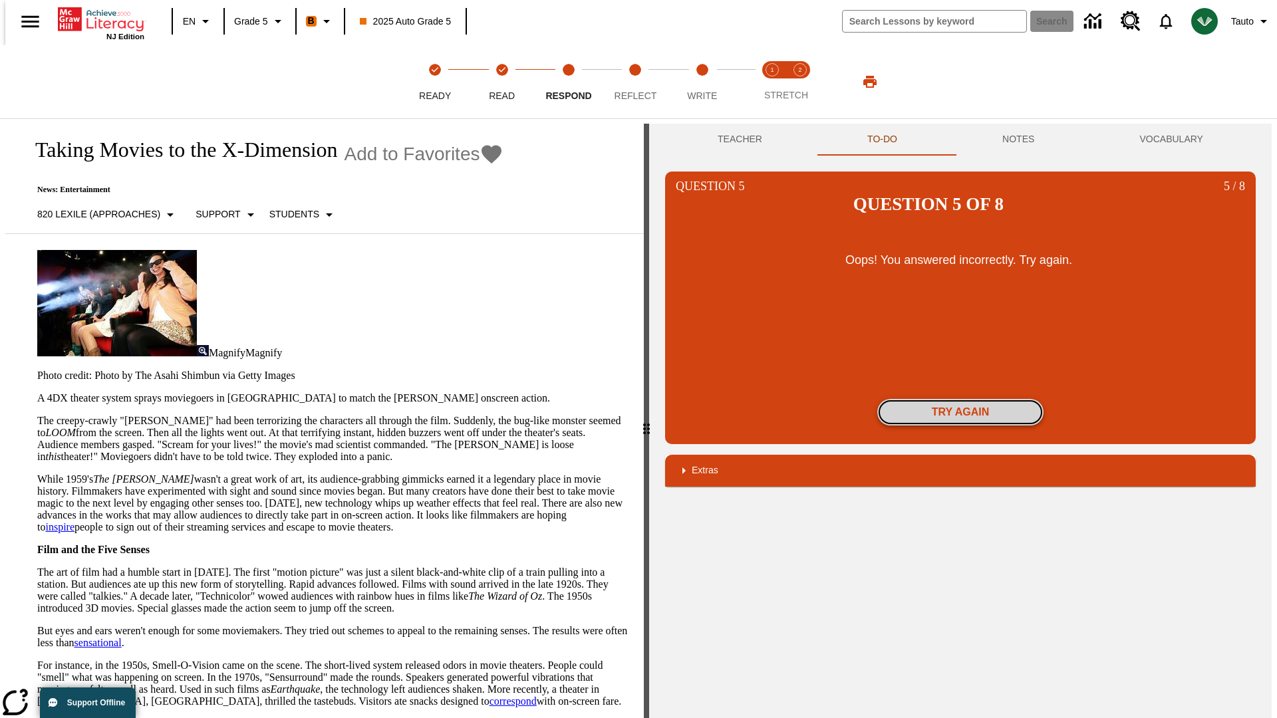
click at [960, 399] on button "Try again" at bounding box center [960, 412] width 166 height 27
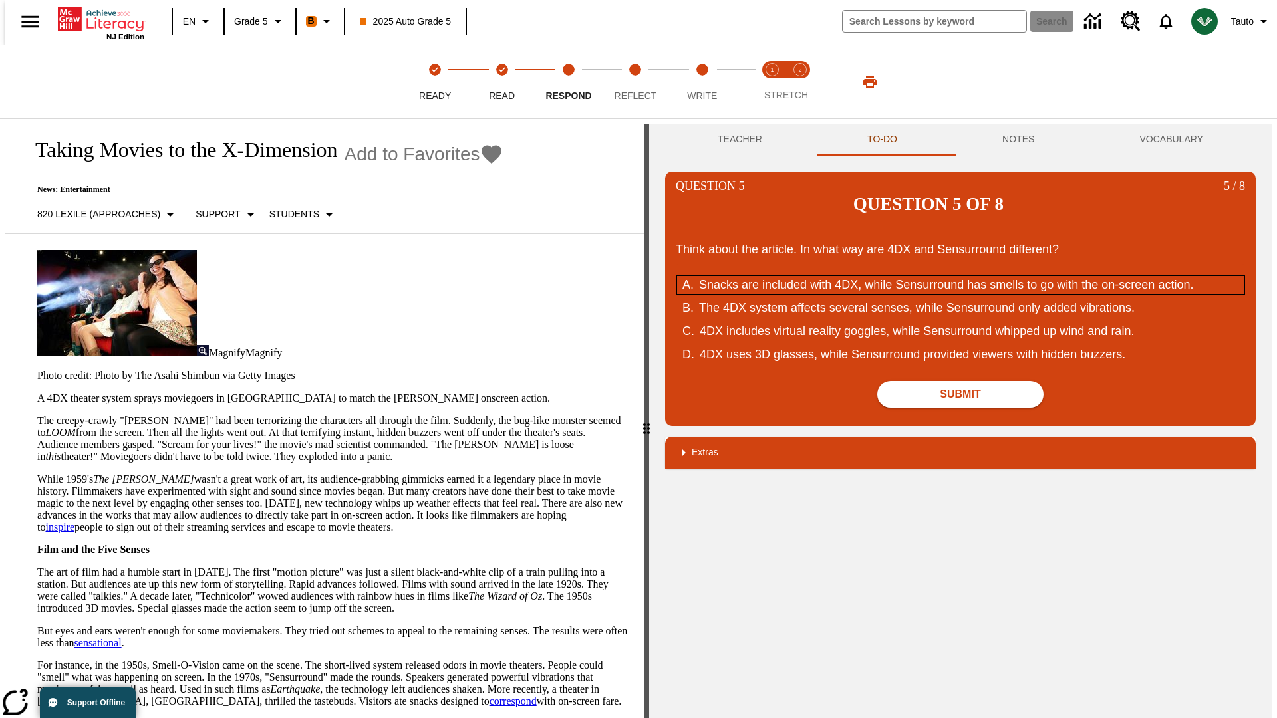
click at [960, 276] on div "Snacks are included with 4DX, while Sensurround has smells to go with the on-sc…" at bounding box center [951, 285] width 505 height 18
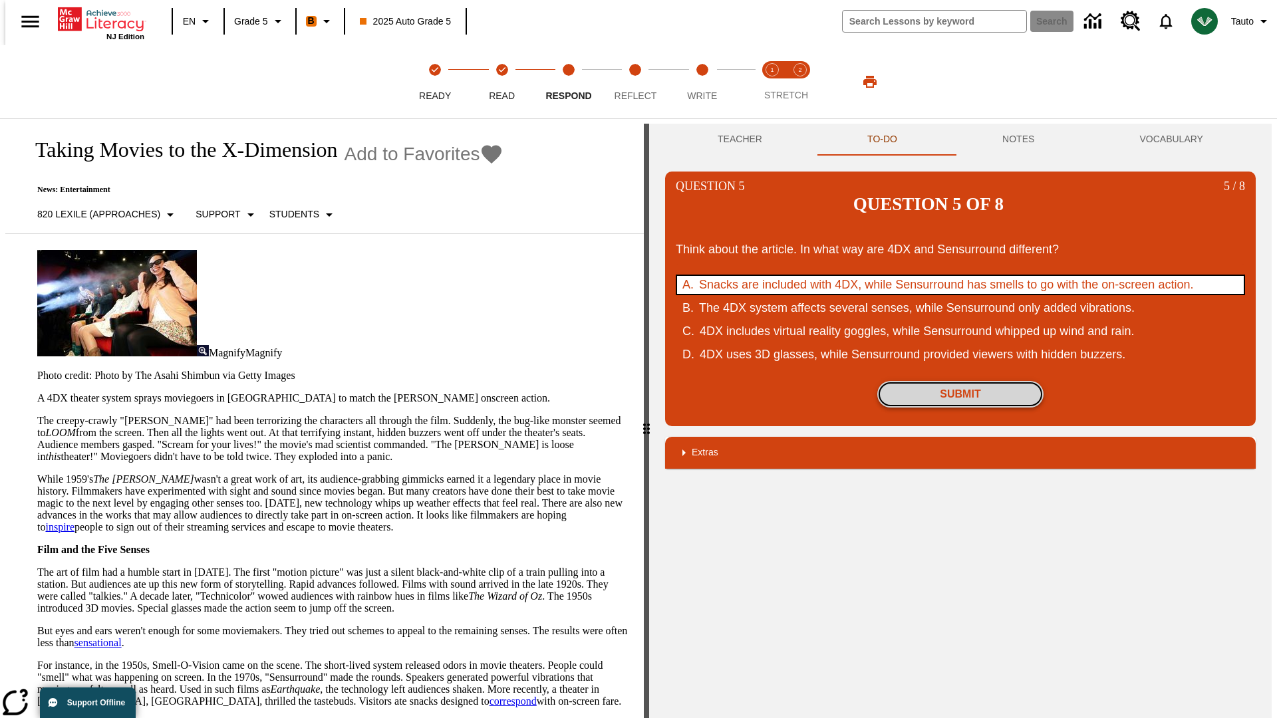
click at [960, 381] on button "Submit" at bounding box center [960, 394] width 166 height 27
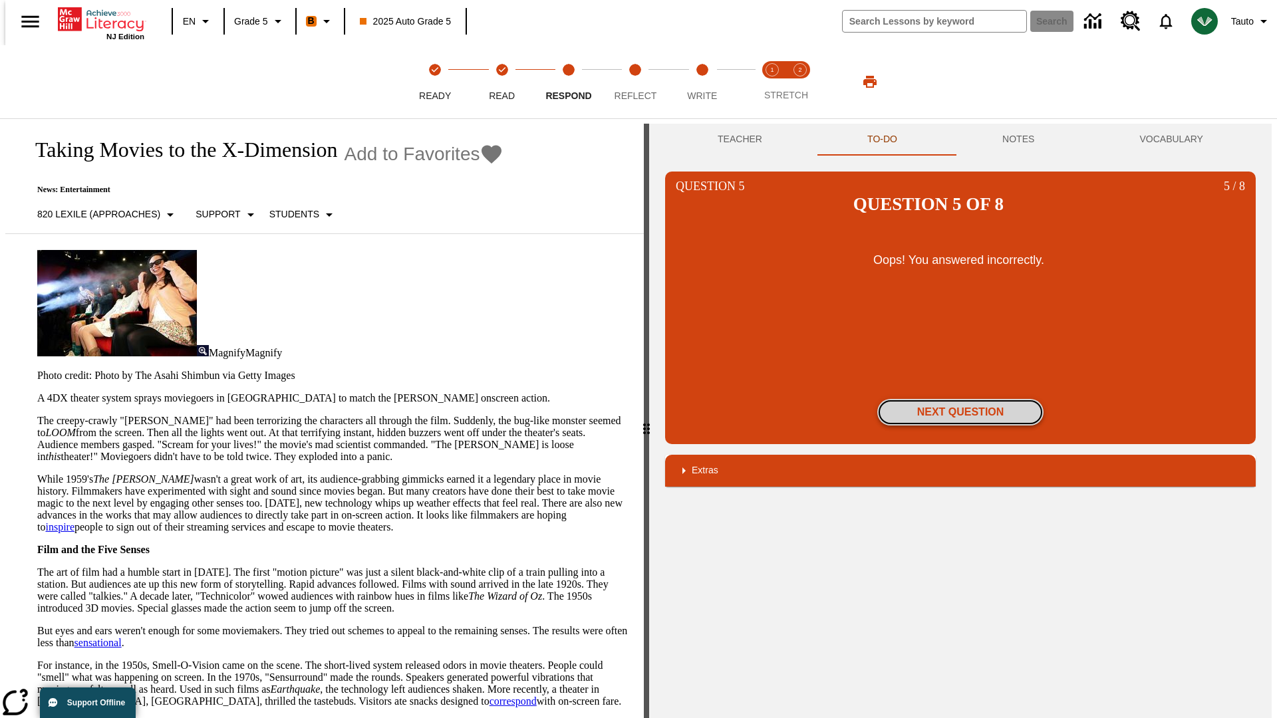
click at [960, 399] on button "Next Question" at bounding box center [960, 412] width 166 height 27
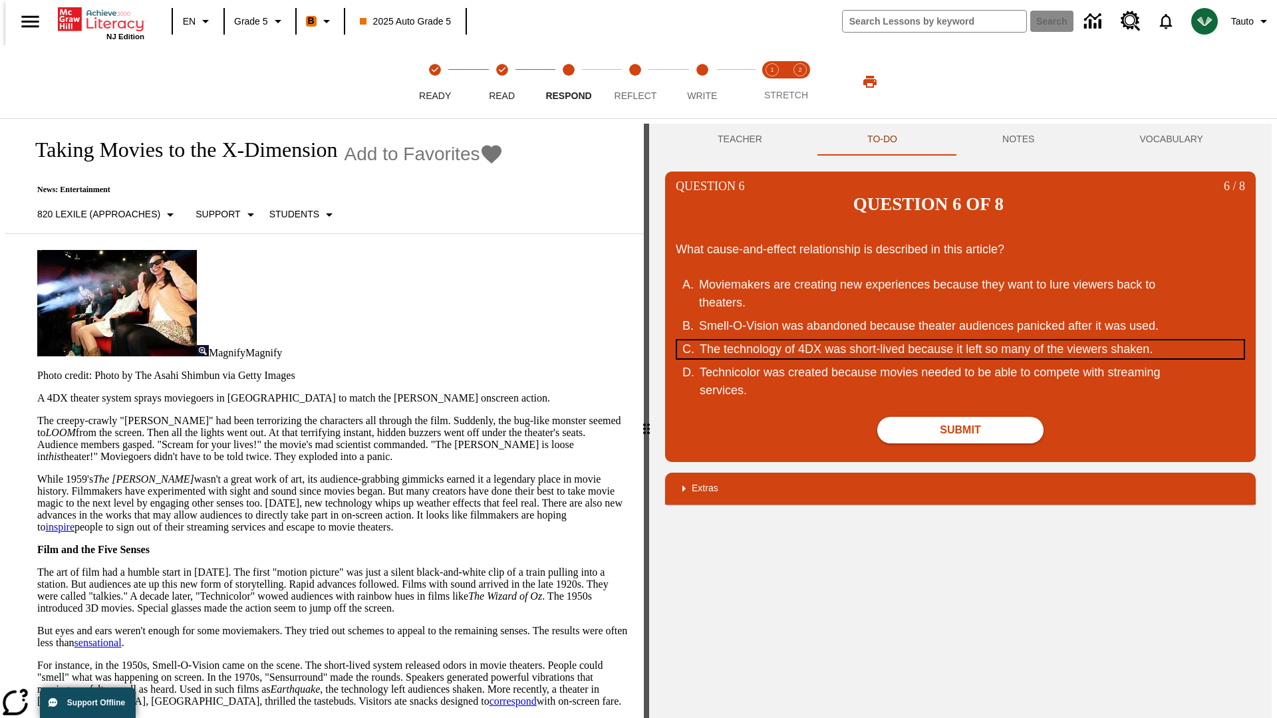
click at [960, 341] on div "The technology of 4DX was short-lived because it left so many of the viewers sh…" at bounding box center [952, 350] width 505 height 18
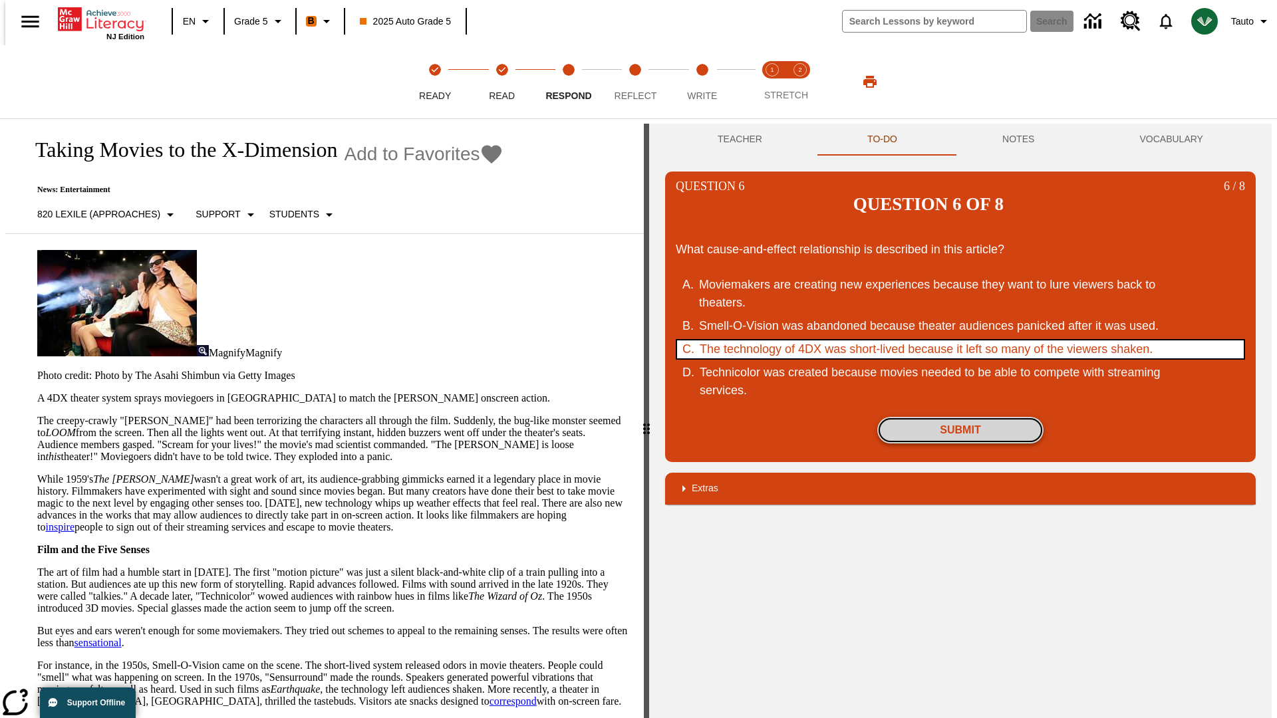
click at [960, 417] on button "Submit" at bounding box center [960, 430] width 166 height 27
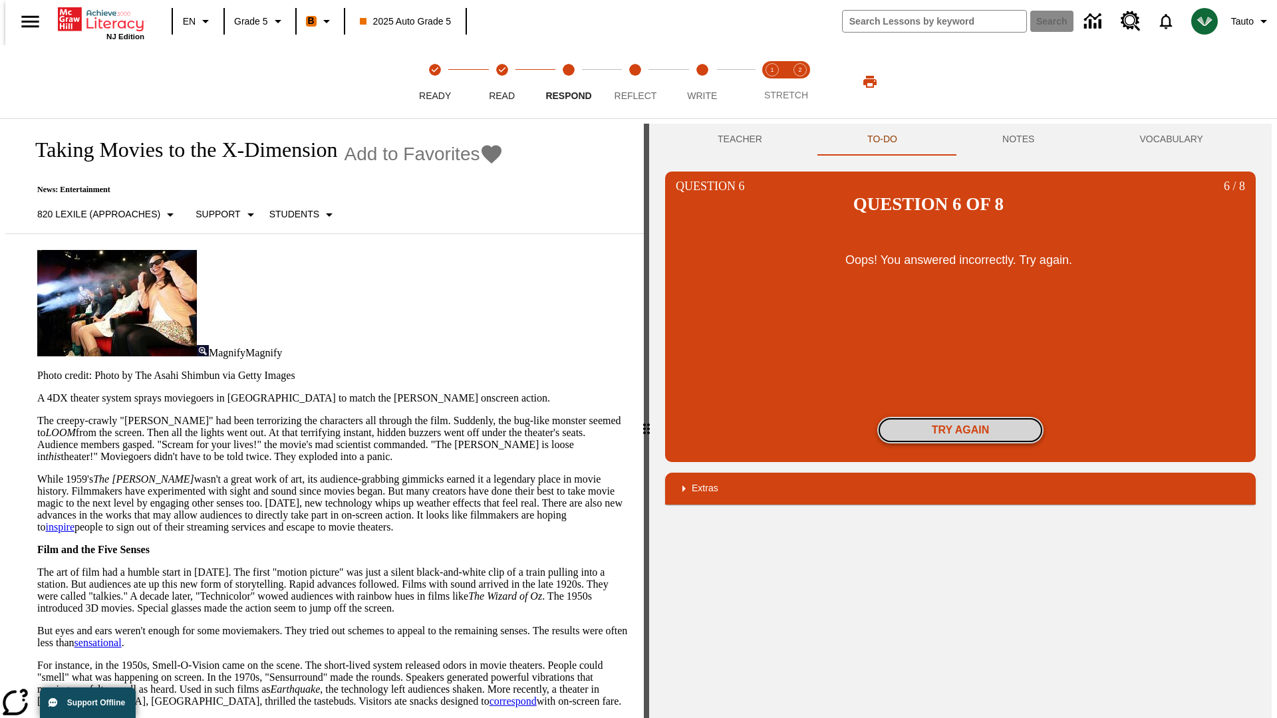
click at [960, 417] on button "Try again" at bounding box center [960, 430] width 166 height 27
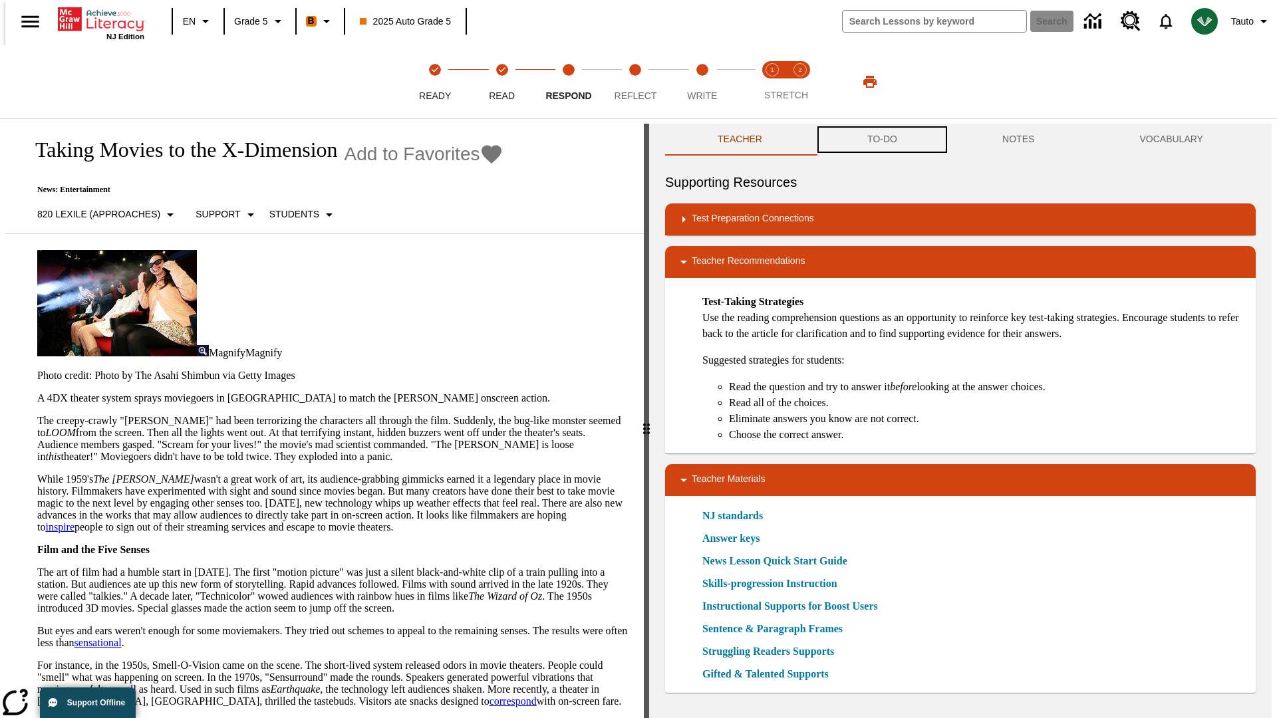
click at [881, 140] on button "TO-DO" at bounding box center [882, 140] width 135 height 32
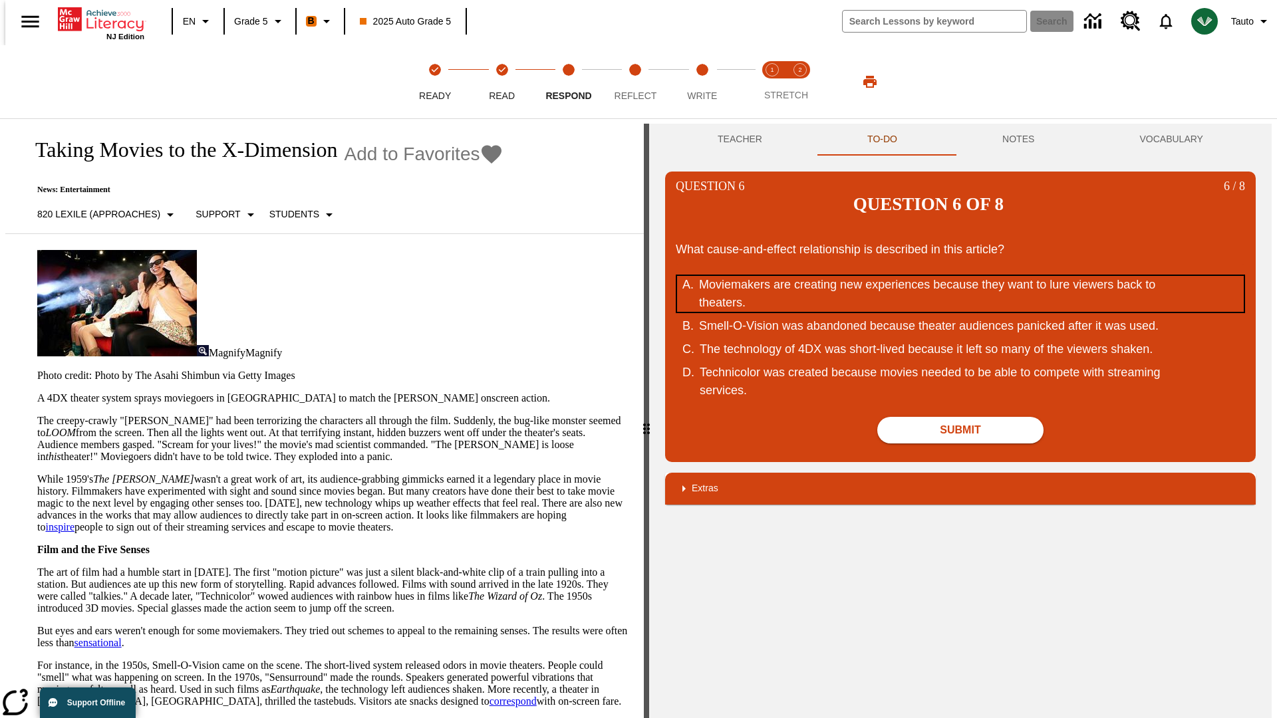
click at [960, 276] on div "Moviemakers are creating new experiences because they want to lure viewers back…" at bounding box center [951, 294] width 505 height 36
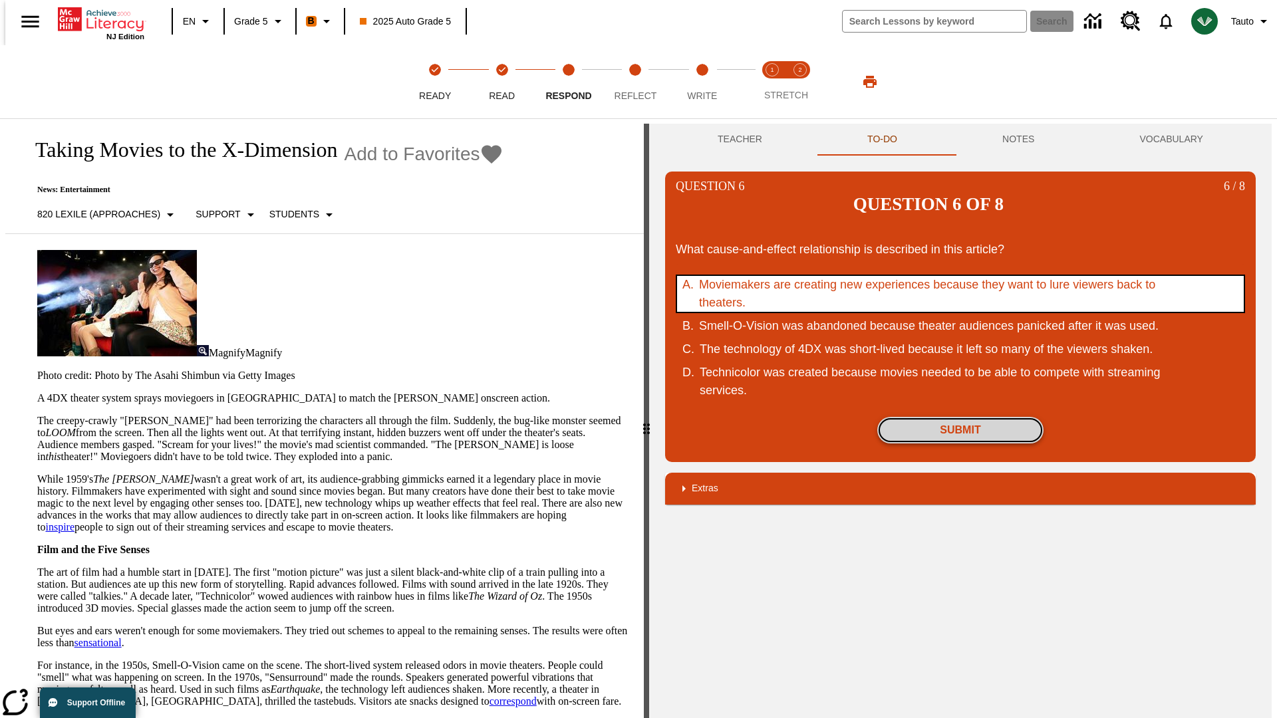
click at [960, 417] on button "Submit" at bounding box center [960, 430] width 166 height 27
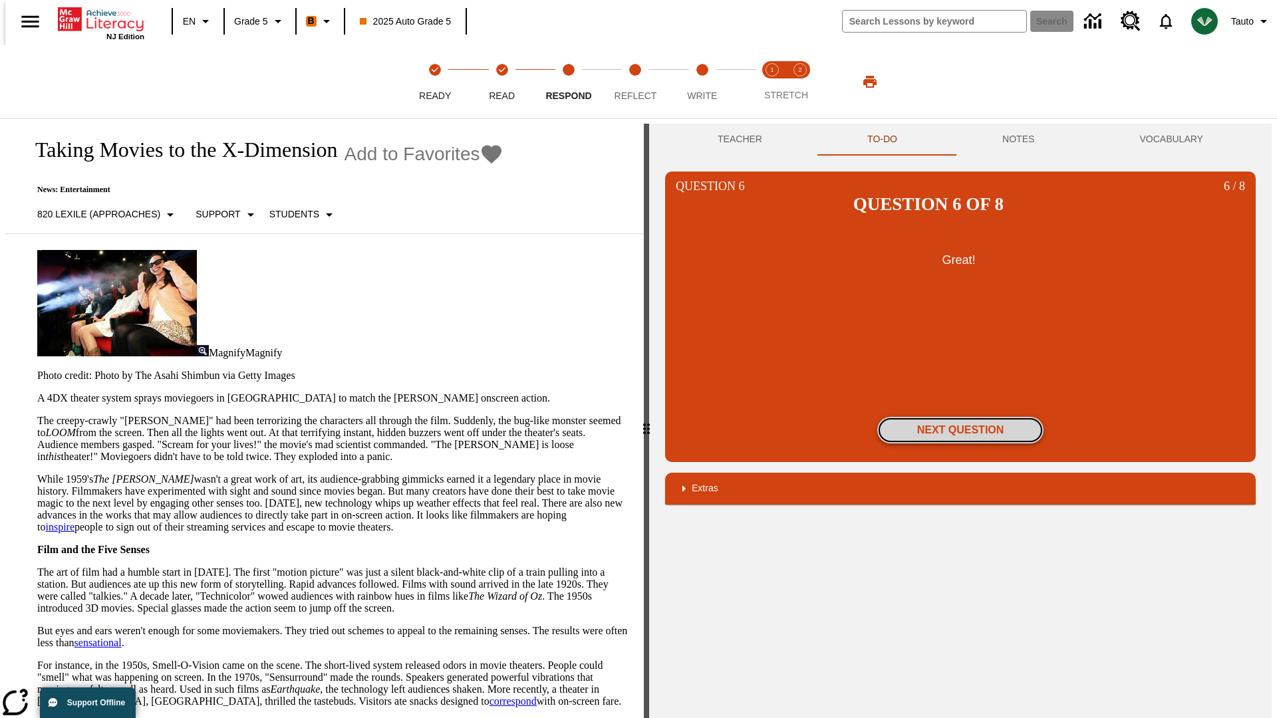
click at [960, 417] on button "Next Question" at bounding box center [960, 430] width 166 height 27
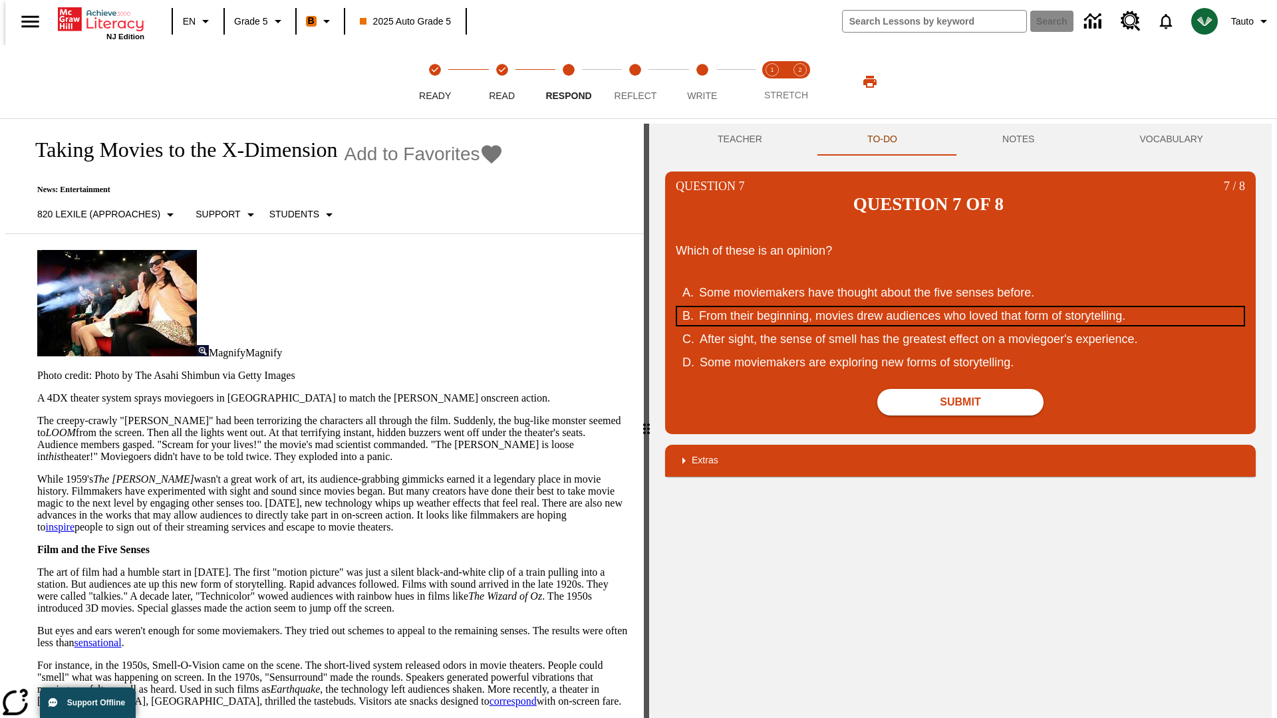
click at [960, 307] on div "From their beginning, movies drew audiences who loved that form of storytelling." at bounding box center [951, 316] width 505 height 18
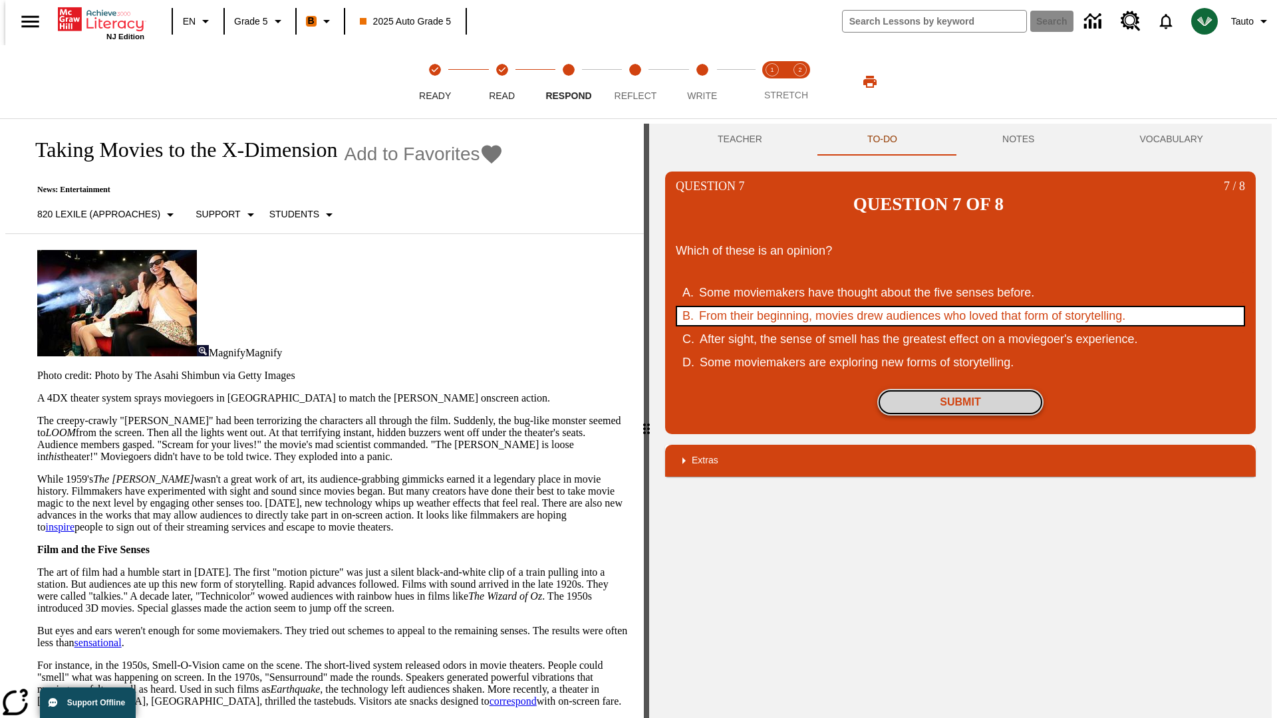
click at [960, 389] on button "Submit" at bounding box center [960, 402] width 166 height 27
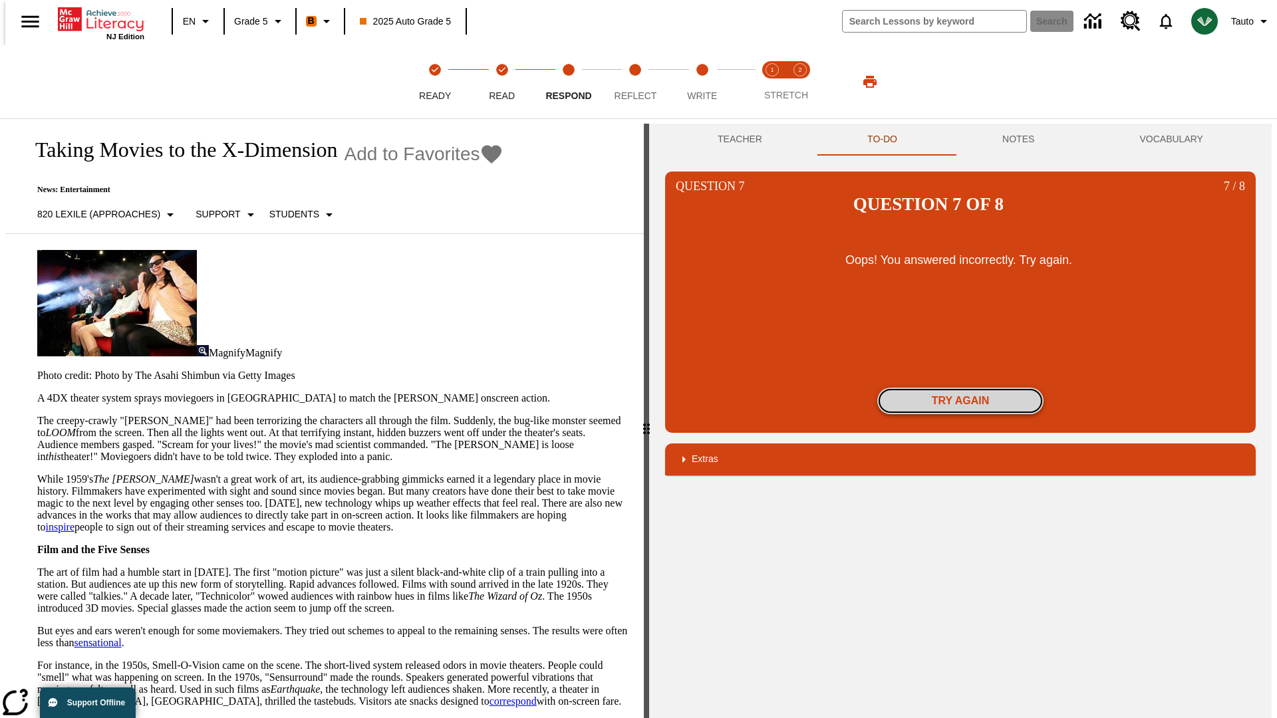
click at [960, 388] on button "Try again" at bounding box center [960, 401] width 166 height 27
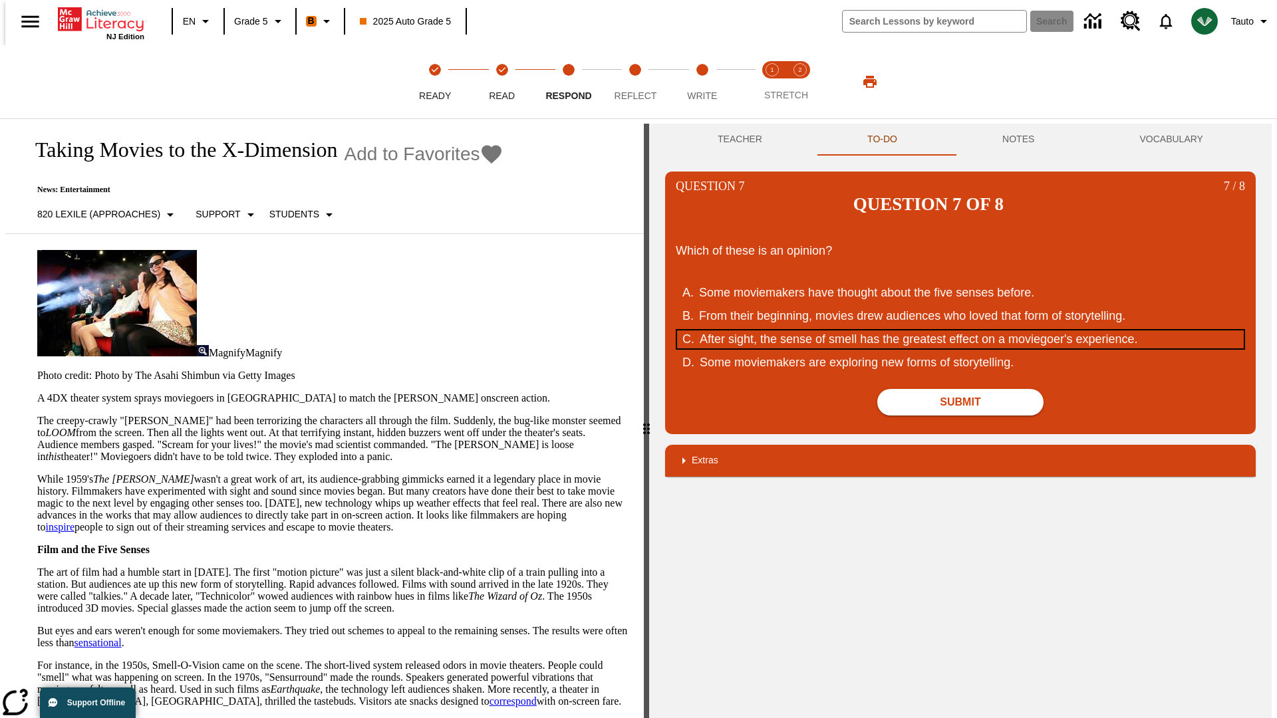
click at [960, 331] on div "After sight, the sense of smell has the greatest effect on a moviegoer's experi…" at bounding box center [952, 340] width 505 height 18
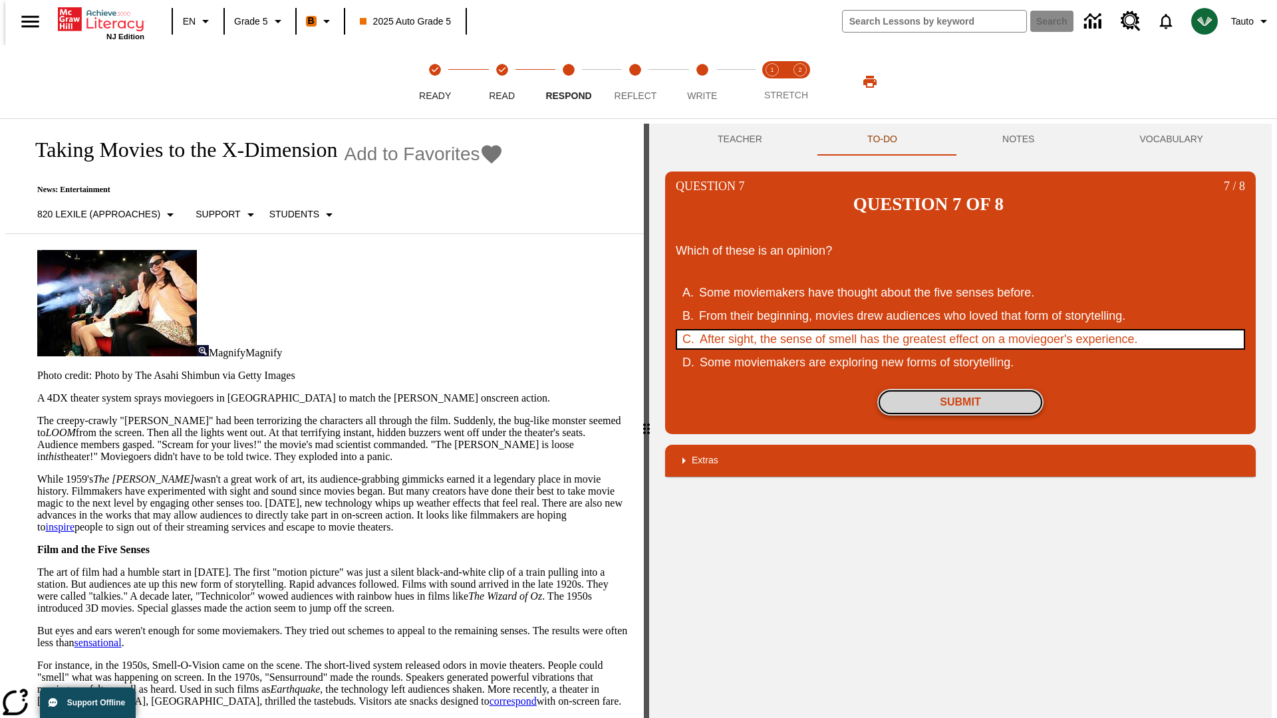
click at [960, 389] on button "Submit" at bounding box center [960, 402] width 166 height 27
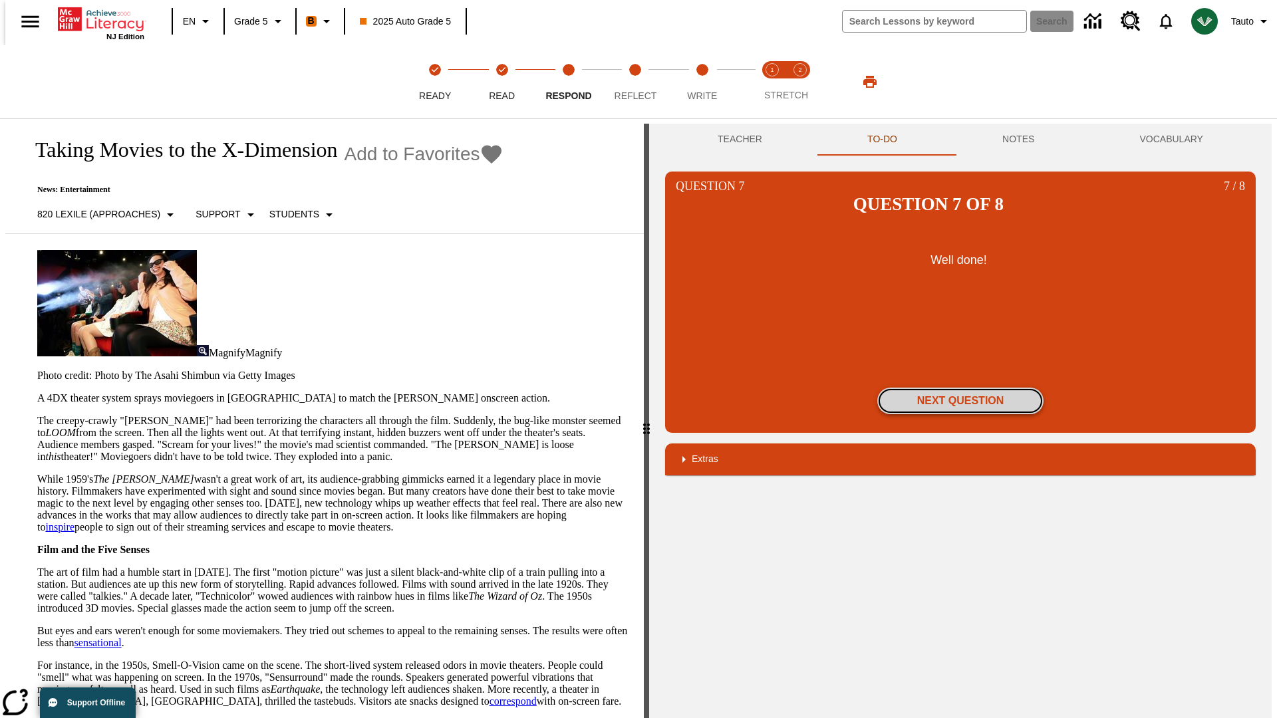
click at [960, 388] on button "Next Question" at bounding box center [960, 401] width 166 height 27
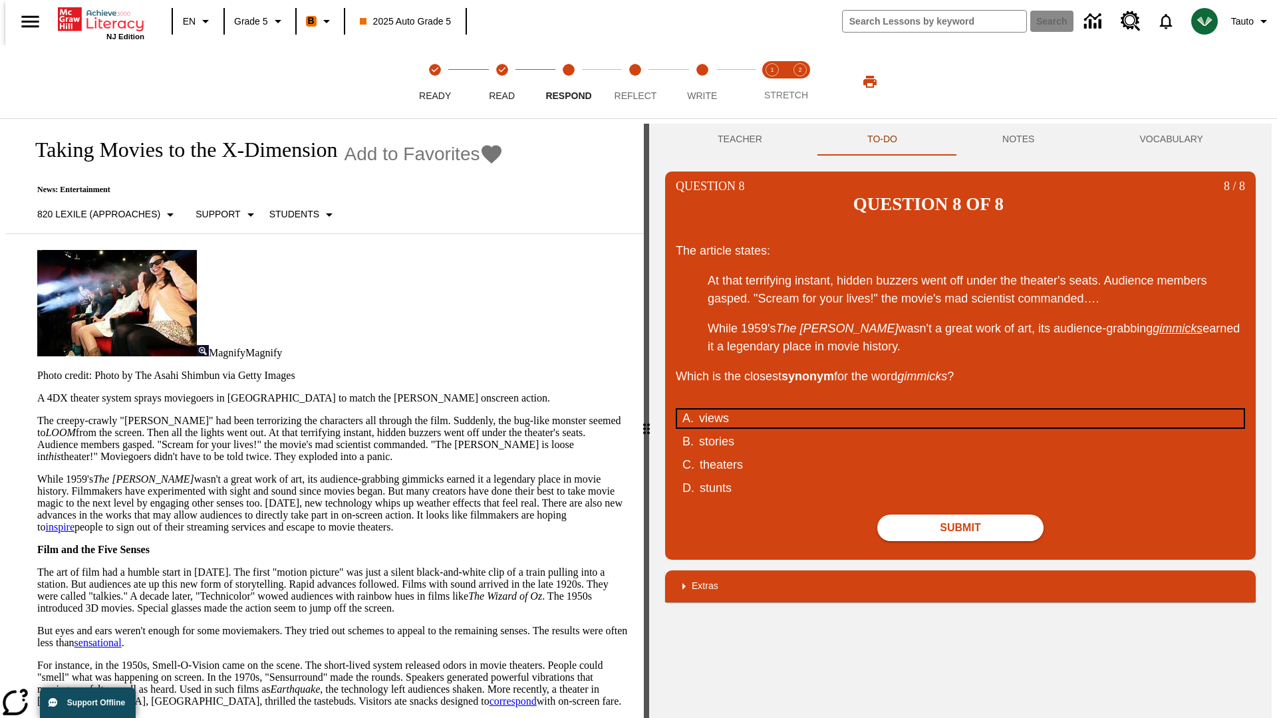
click at [960, 410] on div "views" at bounding box center [951, 419] width 505 height 18
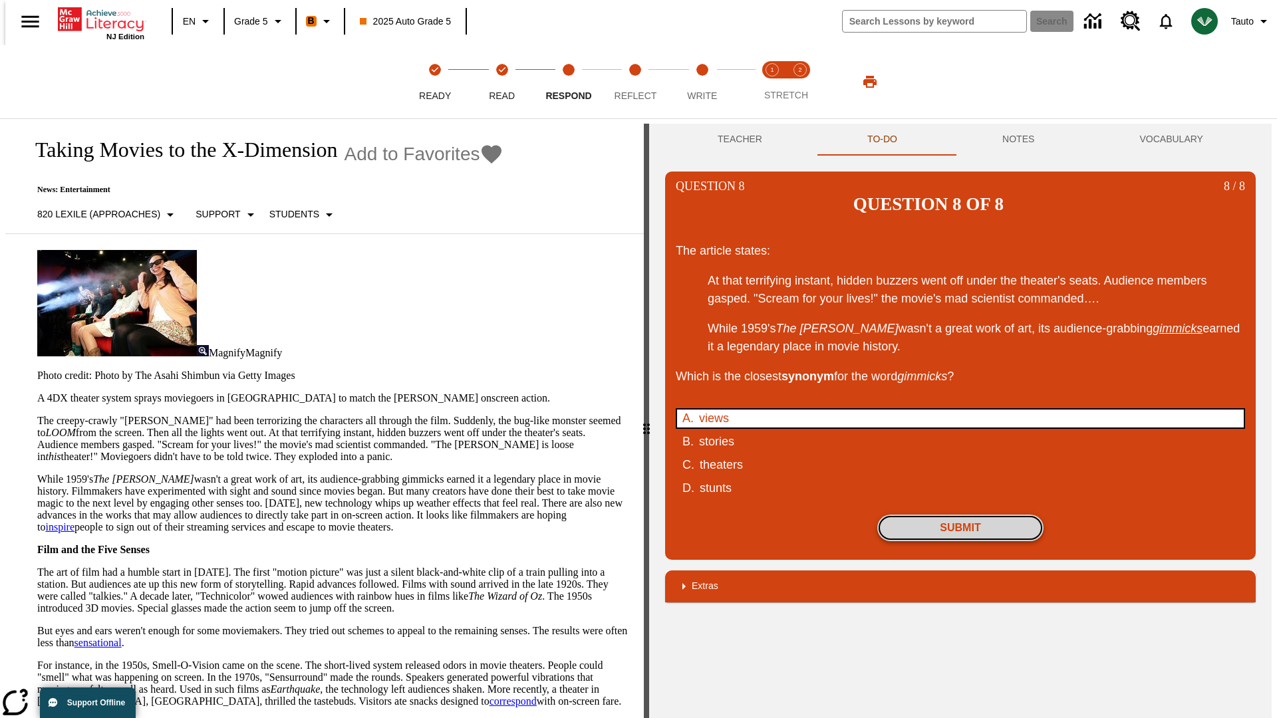
click at [960, 515] on button "Submit" at bounding box center [960, 528] width 166 height 27
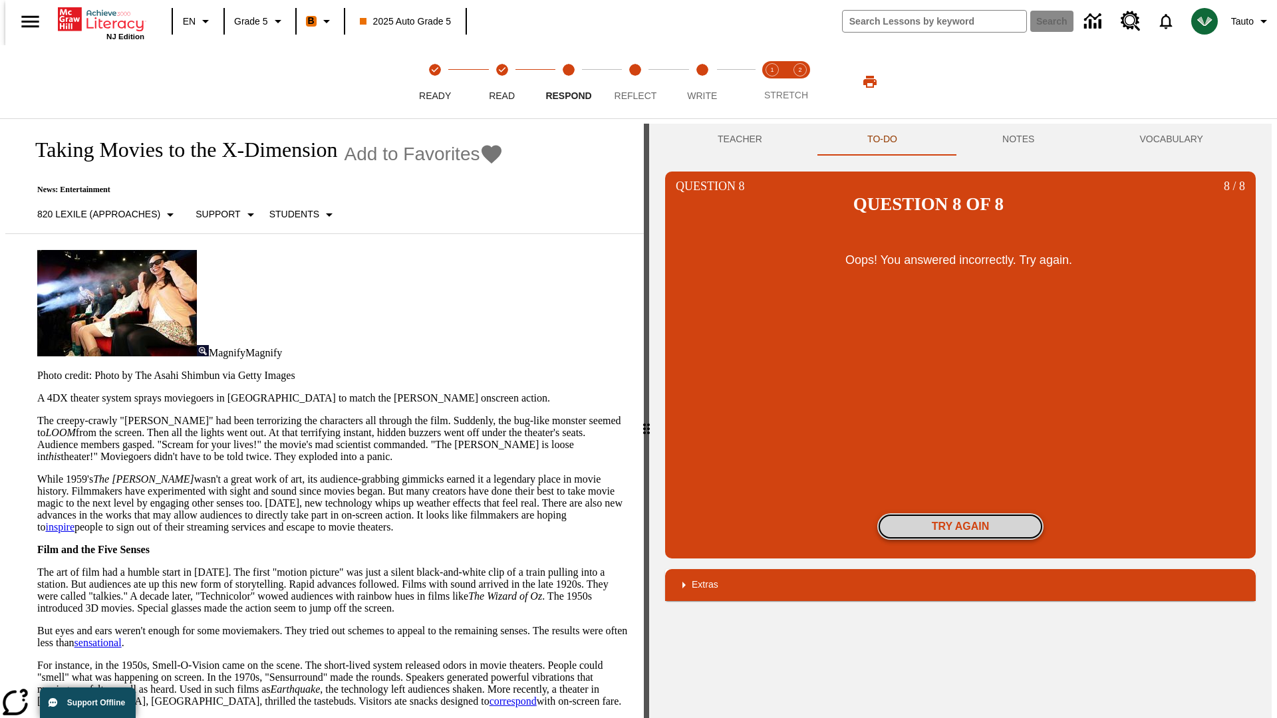
click at [960, 513] on button "Try again" at bounding box center [960, 526] width 166 height 27
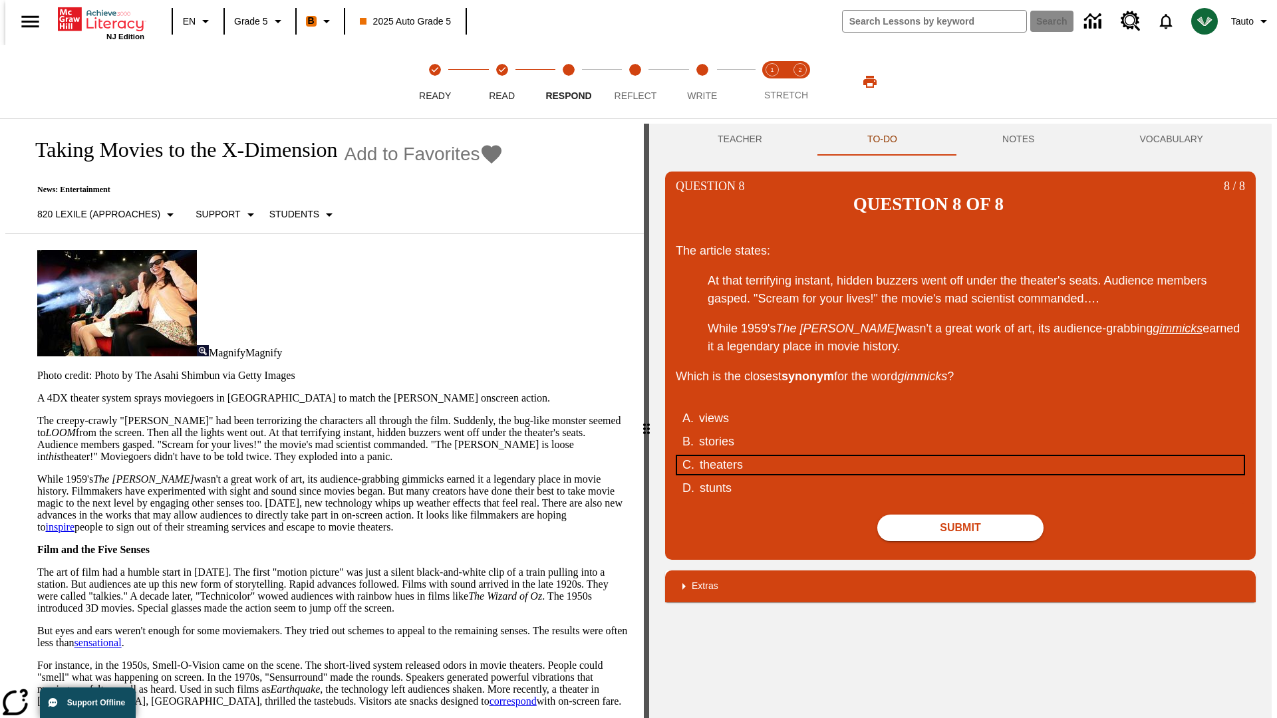
click at [960, 456] on div "theaters" at bounding box center [952, 465] width 505 height 18
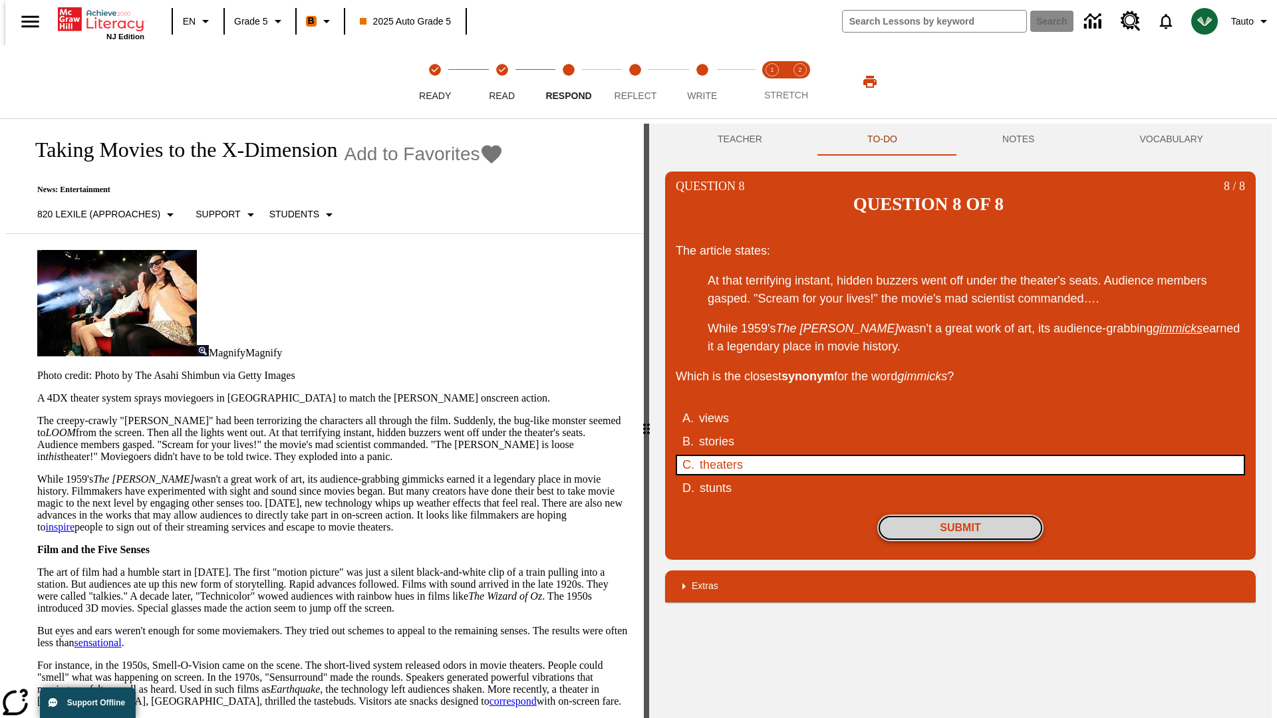
click at [960, 515] on button "Submit" at bounding box center [960, 528] width 166 height 27
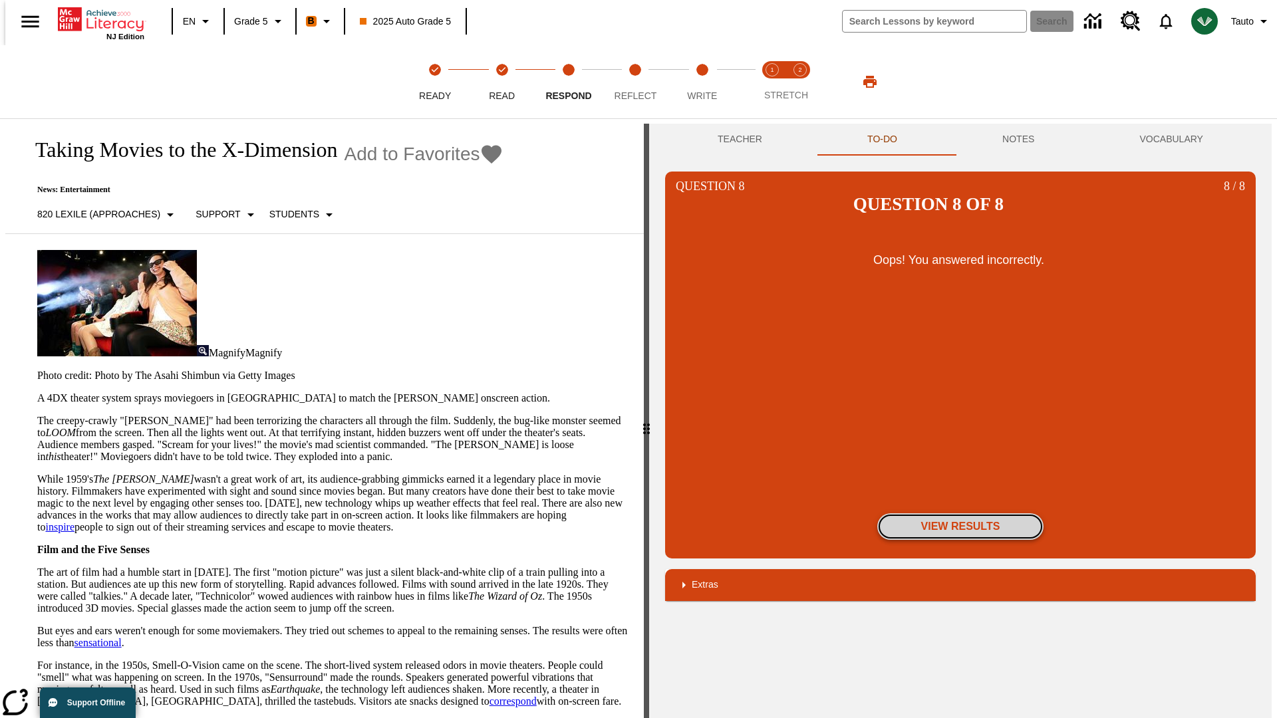
click at [960, 513] on button "View Results" at bounding box center [960, 526] width 166 height 27
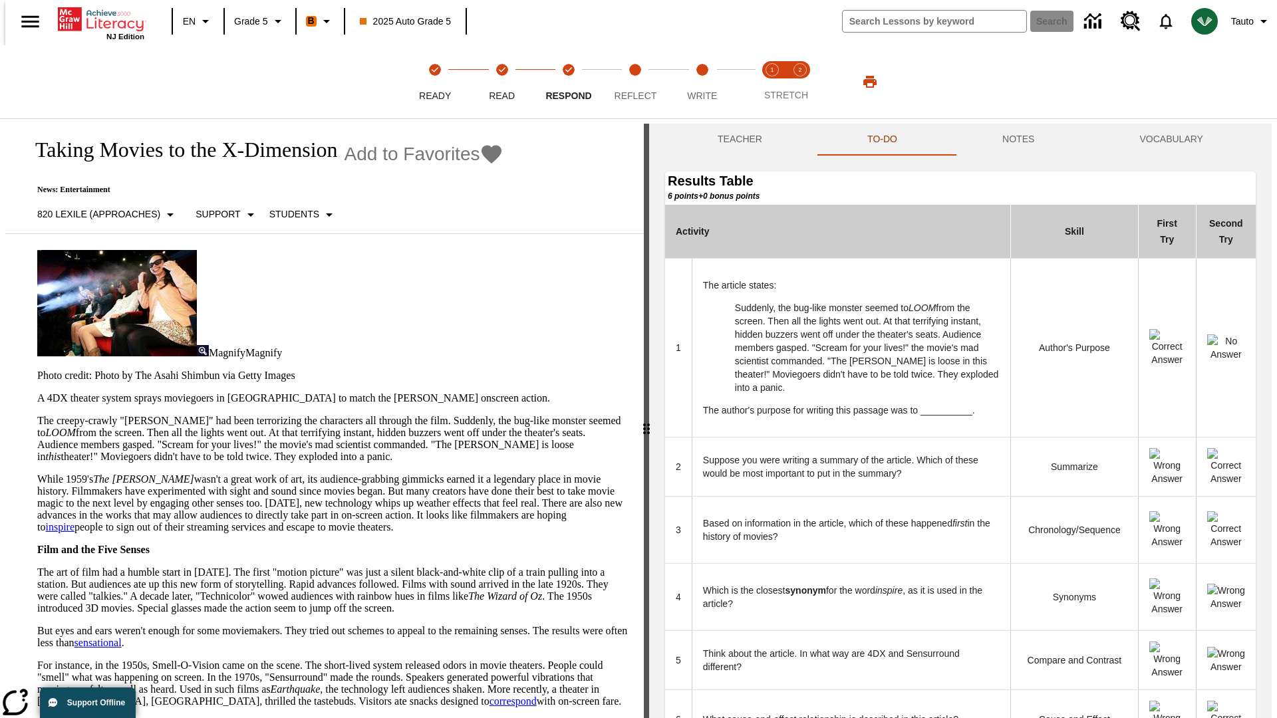
scroll to position [363, 0]
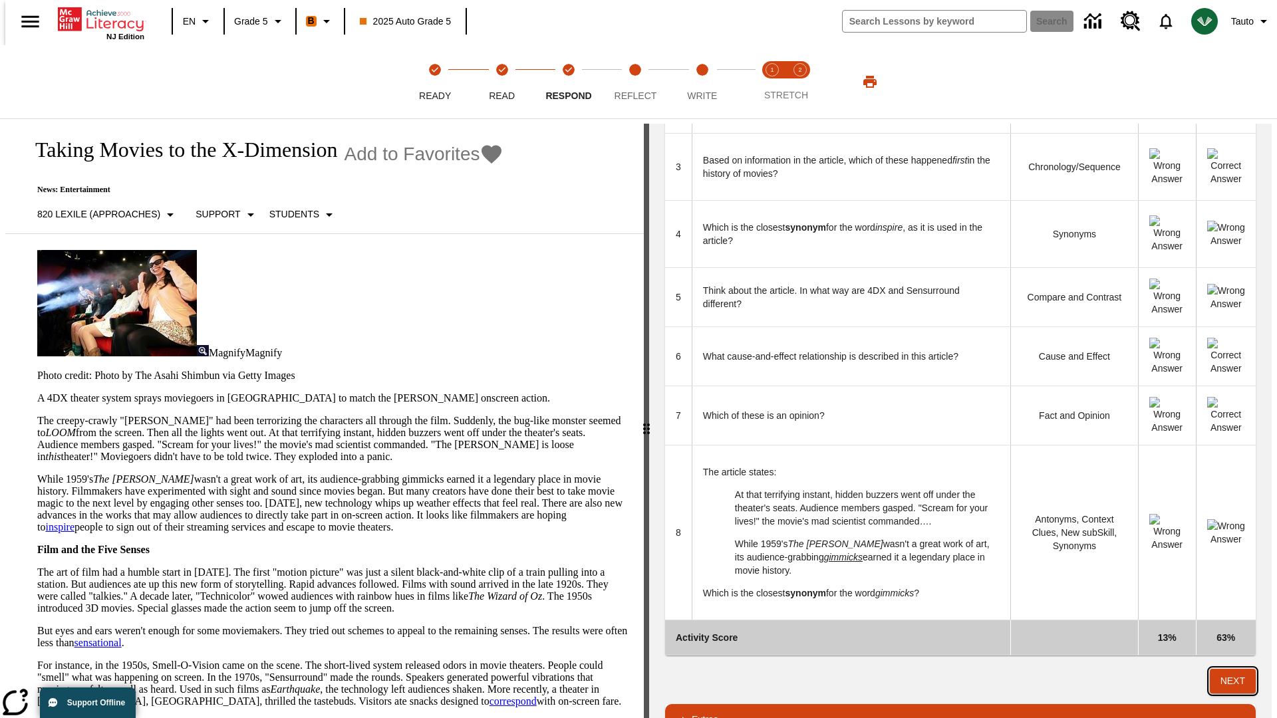
click at [1238, 669] on button "Next" at bounding box center [1233, 681] width 46 height 25
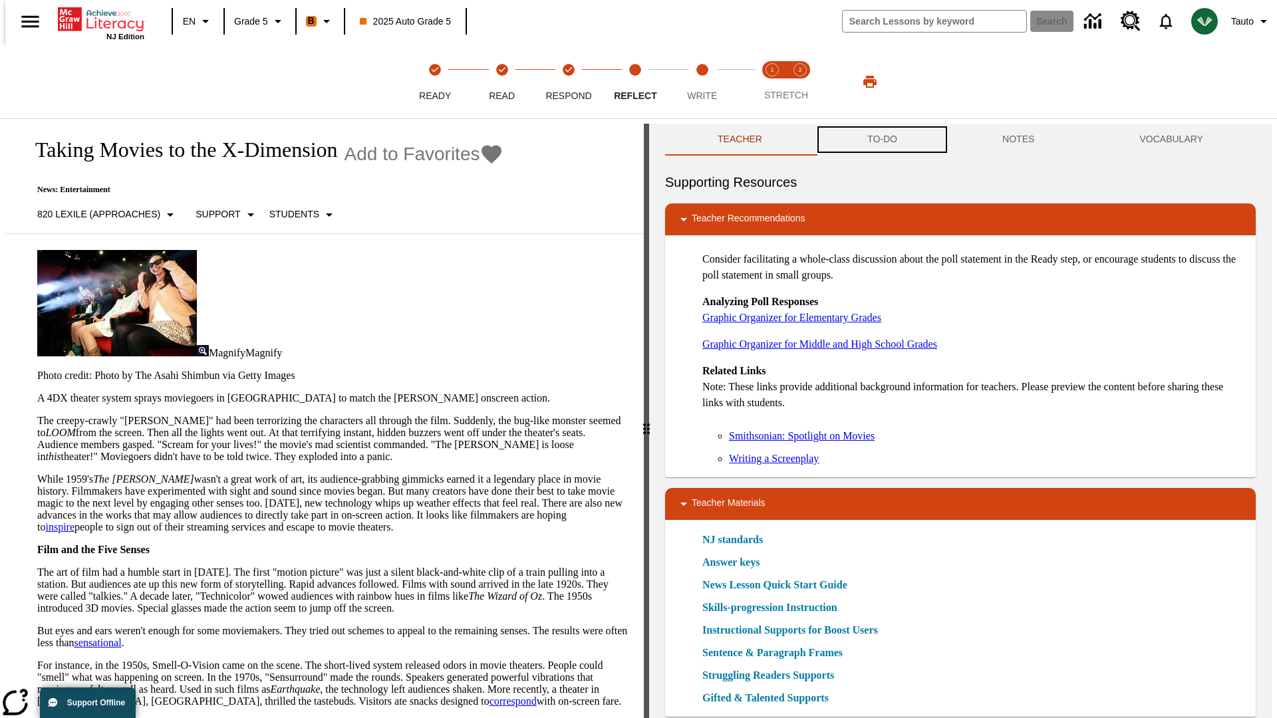
click at [881, 140] on button "TO-DO" at bounding box center [882, 140] width 135 height 32
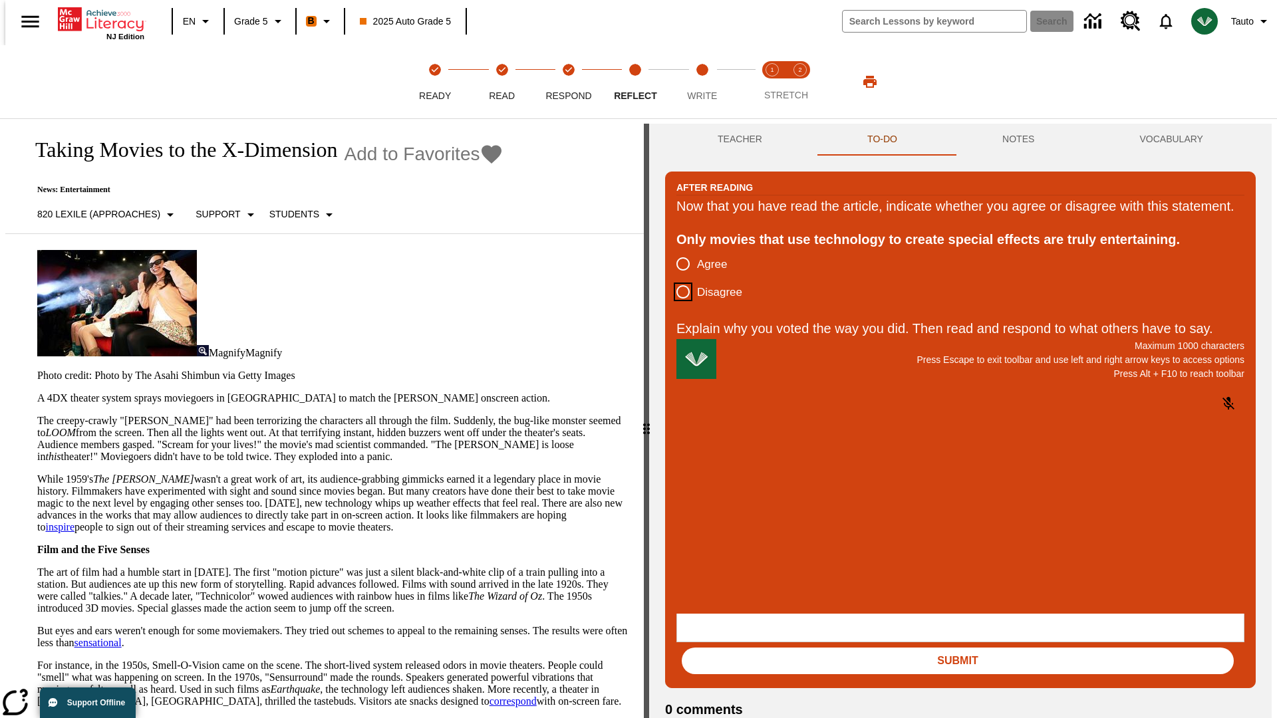
click at [678, 306] on input "Disagree" at bounding box center [683, 292] width 28 height 28
radio input "true"
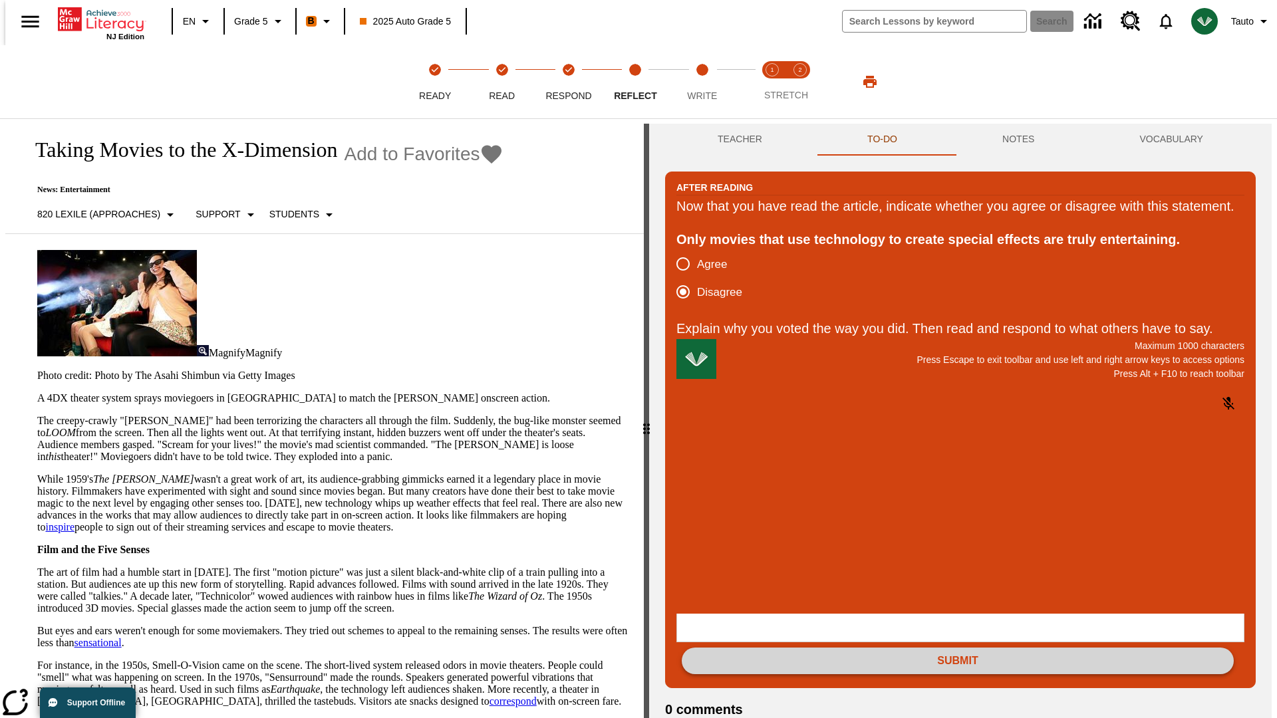
click at [958, 648] on button "Submit" at bounding box center [958, 661] width 552 height 27
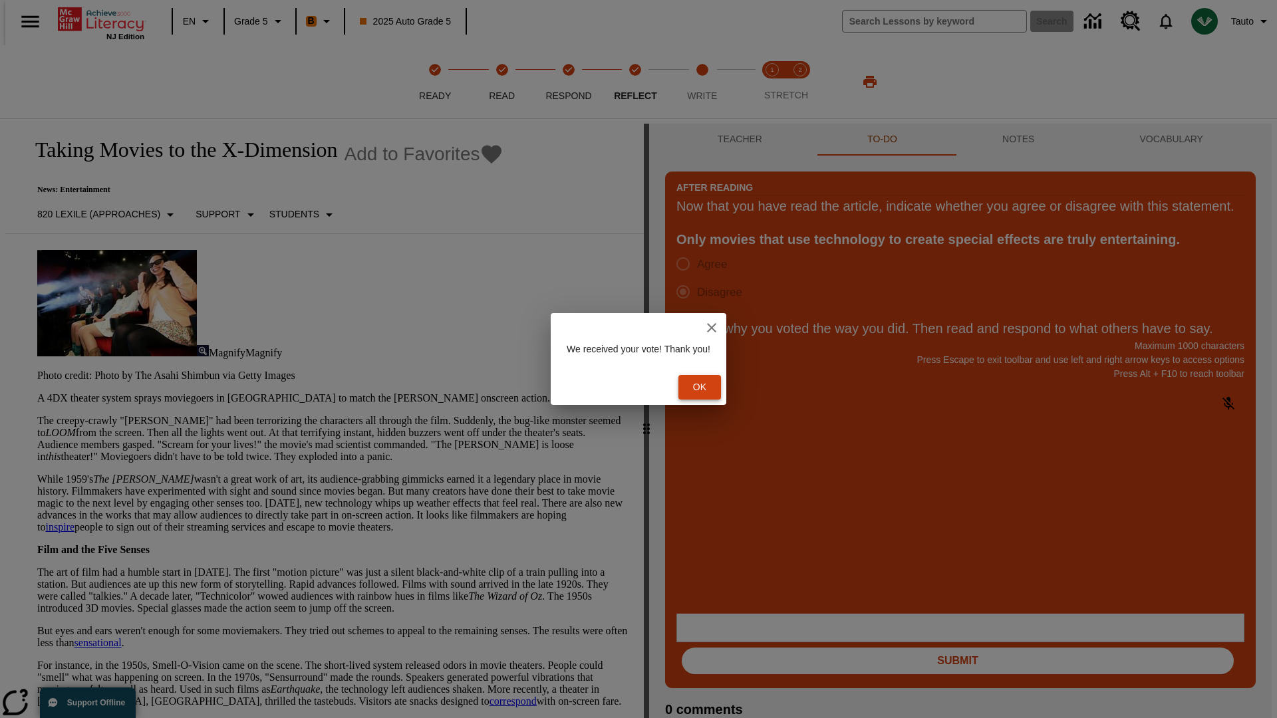
click at [706, 387] on button "Ok" at bounding box center [699, 387] width 43 height 25
